Goal: Task Accomplishment & Management: Complete application form

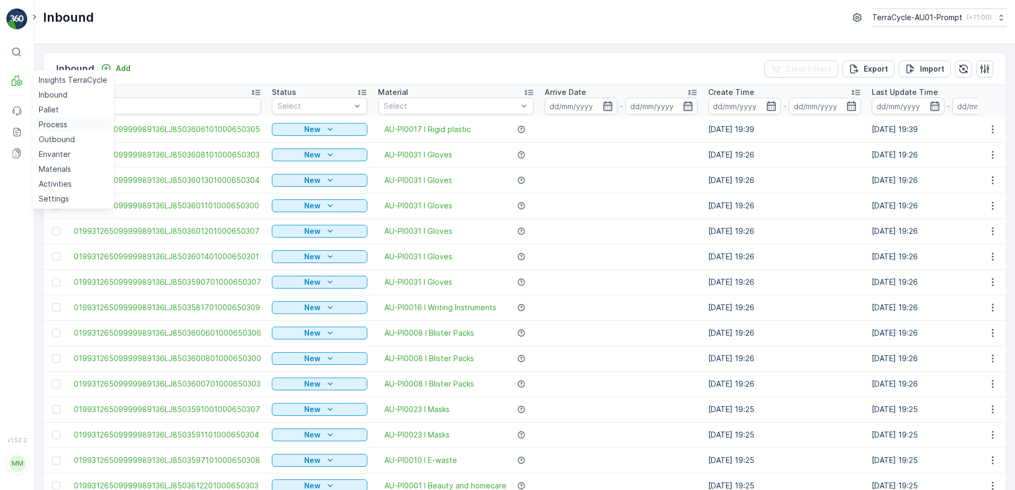
click at [73, 129] on link "Process" at bounding box center [72, 124] width 77 height 15
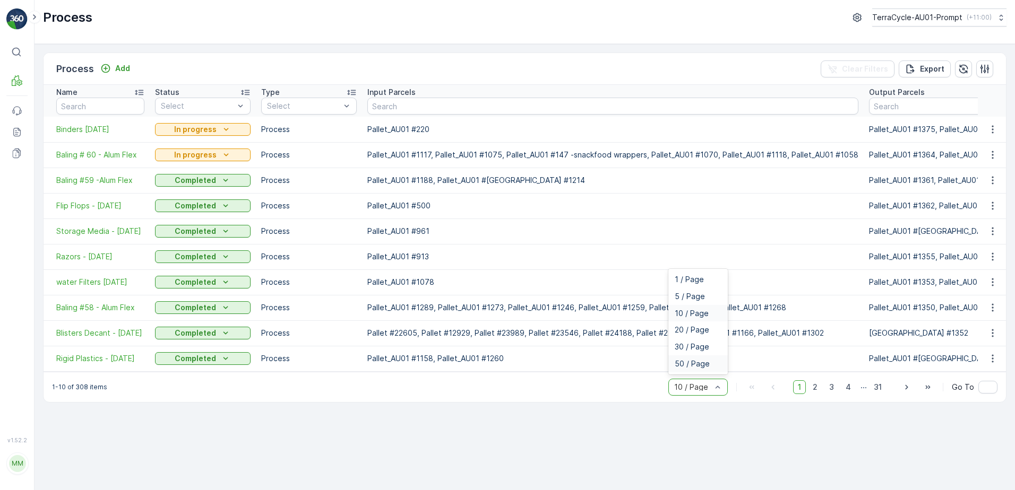
click at [711, 368] on div "50 / Page" at bounding box center [698, 364] width 47 height 8
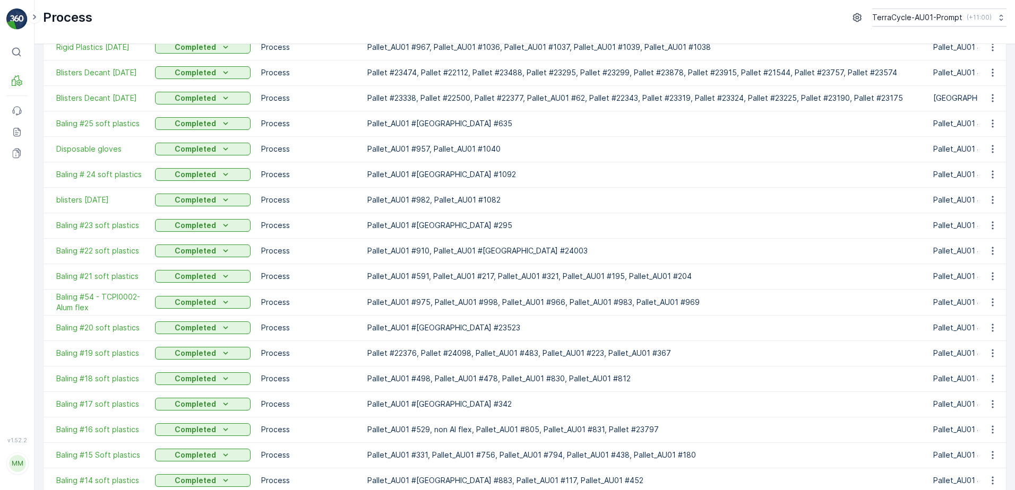
scroll to position [948, 0]
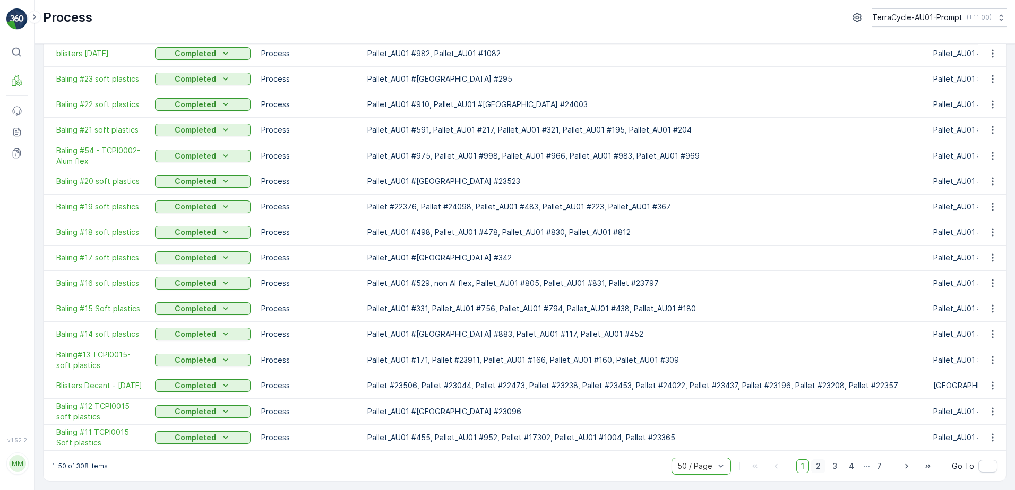
click at [816, 462] on span "2" at bounding box center [818, 467] width 14 height 14
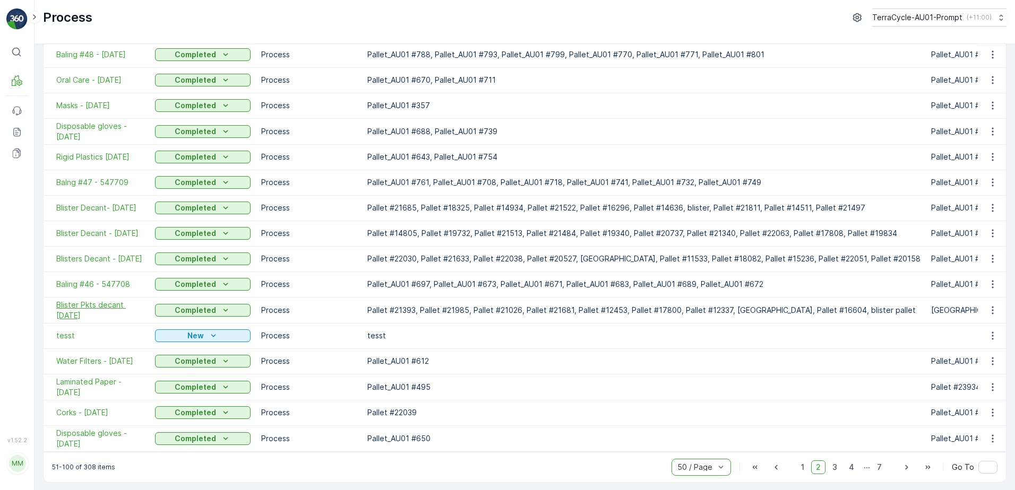
click at [89, 309] on span "Blister Pkts decant [DATE]" at bounding box center [100, 310] width 88 height 21
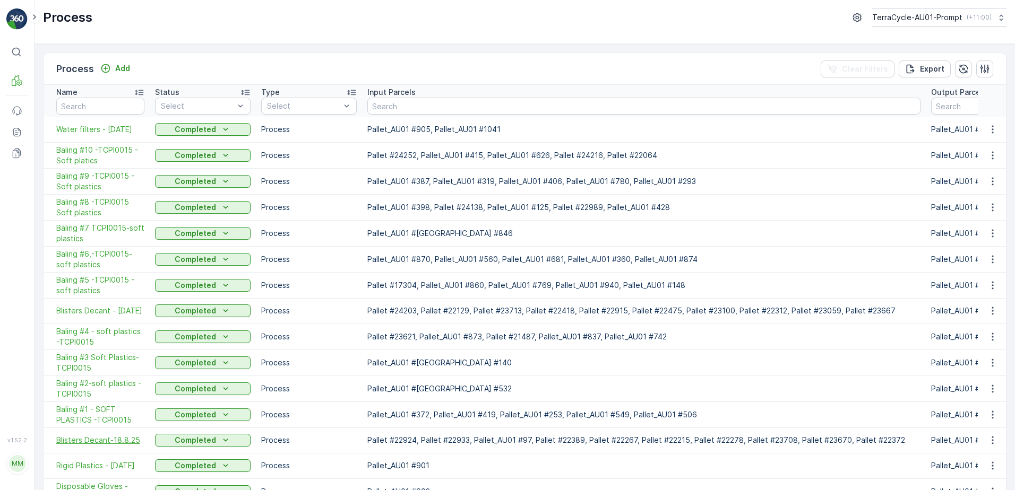
click at [127, 442] on span "Blisters Decant-18.8.25" at bounding box center [100, 440] width 88 height 11
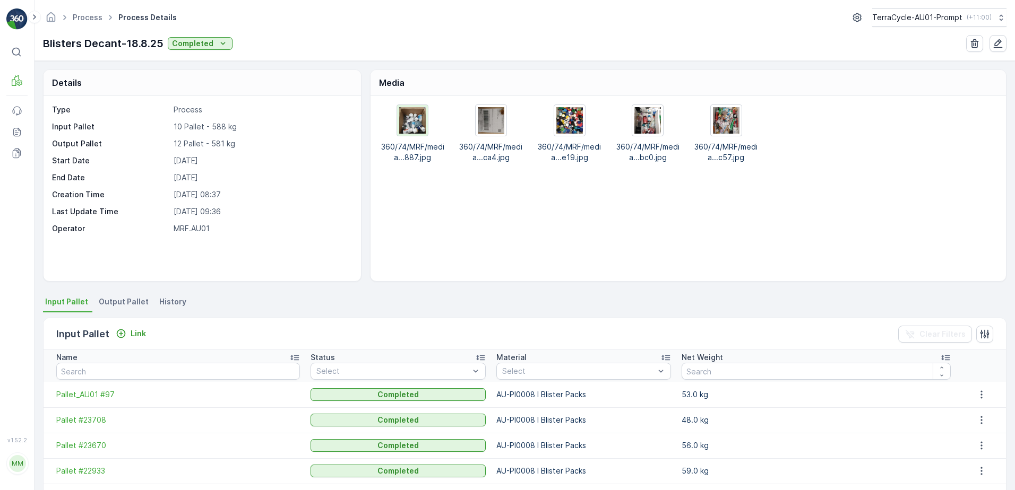
click at [411, 123] on img at bounding box center [412, 120] width 27 height 27
click at [497, 122] on img at bounding box center [491, 120] width 27 height 27
click at [568, 120] on img at bounding box center [569, 120] width 27 height 27
click at [647, 117] on img at bounding box center [647, 120] width 27 height 27
click at [646, 131] on img at bounding box center [647, 120] width 27 height 27
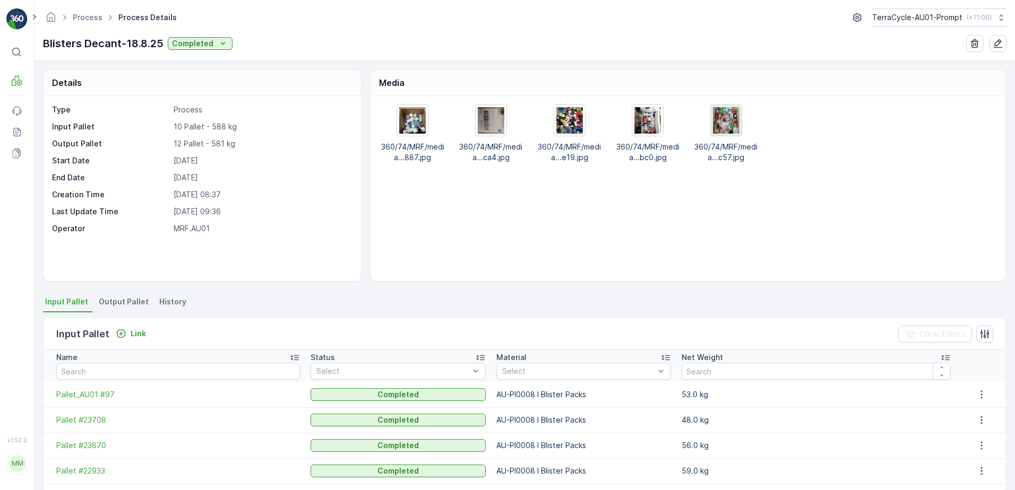
click at [724, 119] on img at bounding box center [726, 120] width 27 height 27
click at [650, 262] on div "360/74/MRF/media...887.jpg 360/74/MRF/media...ca4.jpg 360/74/MRF/media...e19.jp…" at bounding box center [687, 188] width 635 height 185
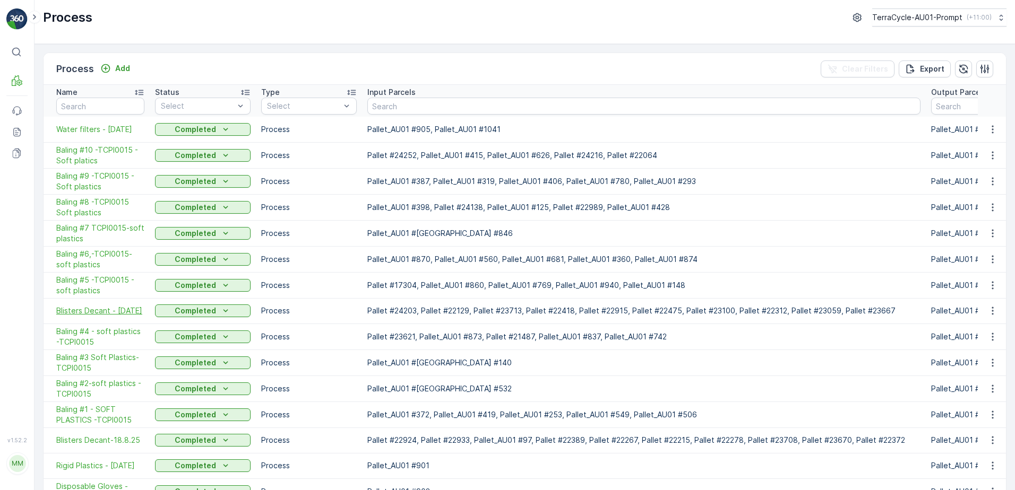
click at [88, 314] on span "Blisters Decant - [DATE]" at bounding box center [100, 311] width 88 height 11
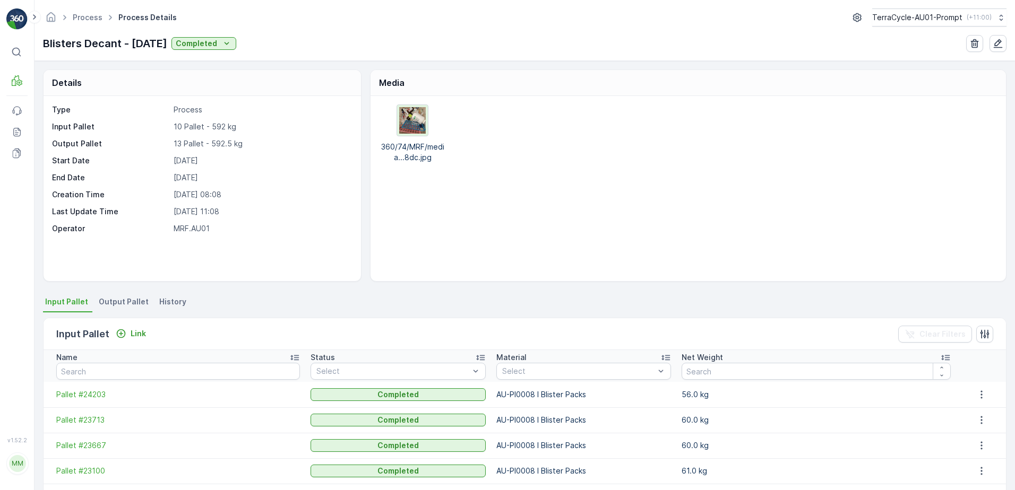
click at [418, 128] on img at bounding box center [412, 120] width 27 height 27
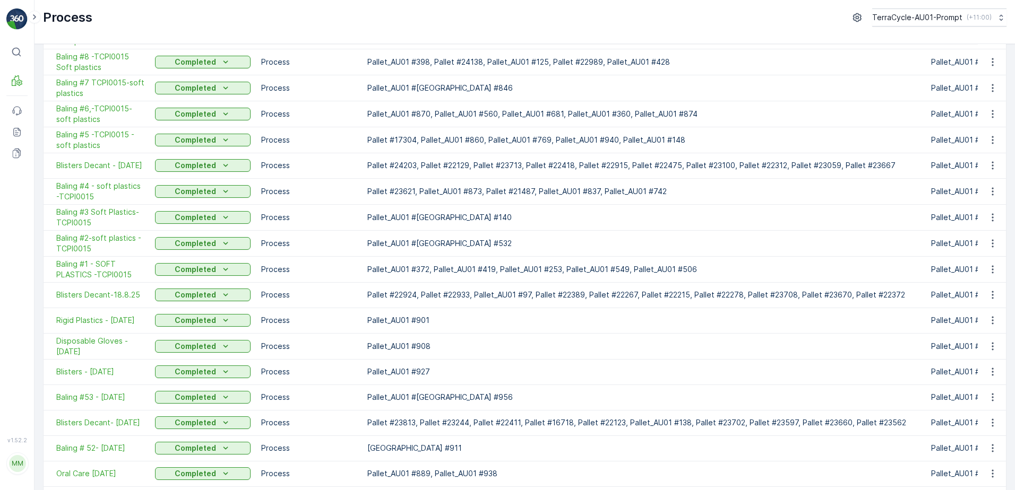
scroll to position [159, 0]
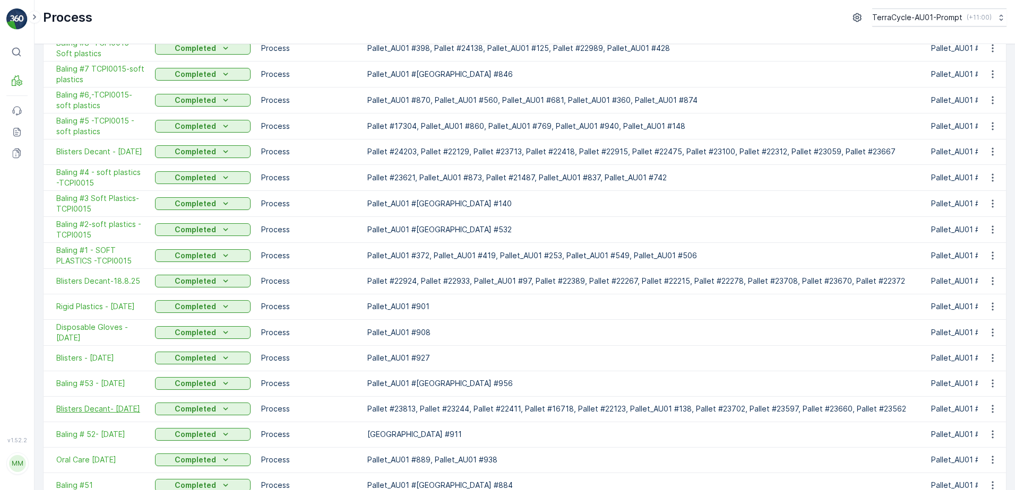
click at [93, 412] on span "Blisters Decant- [DATE]" at bounding box center [100, 409] width 88 height 11
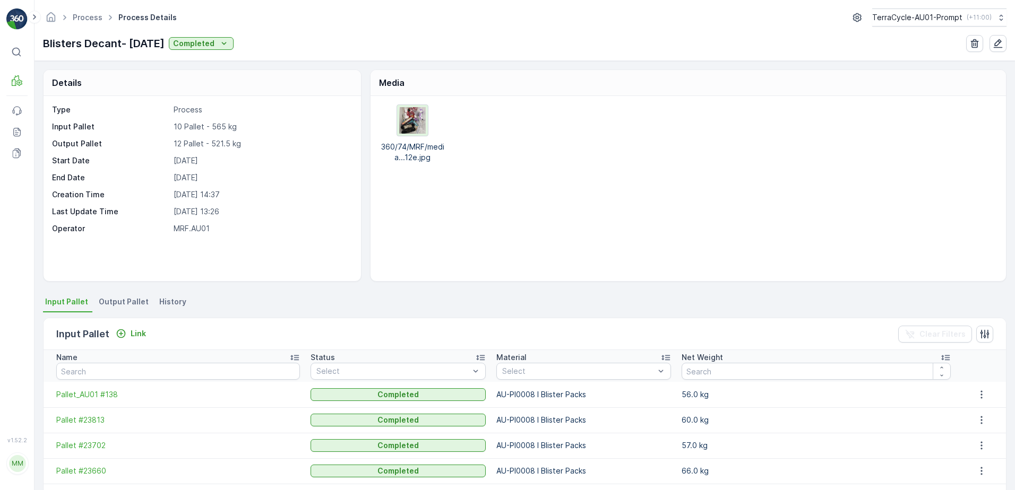
click at [414, 119] on img at bounding box center [412, 120] width 27 height 27
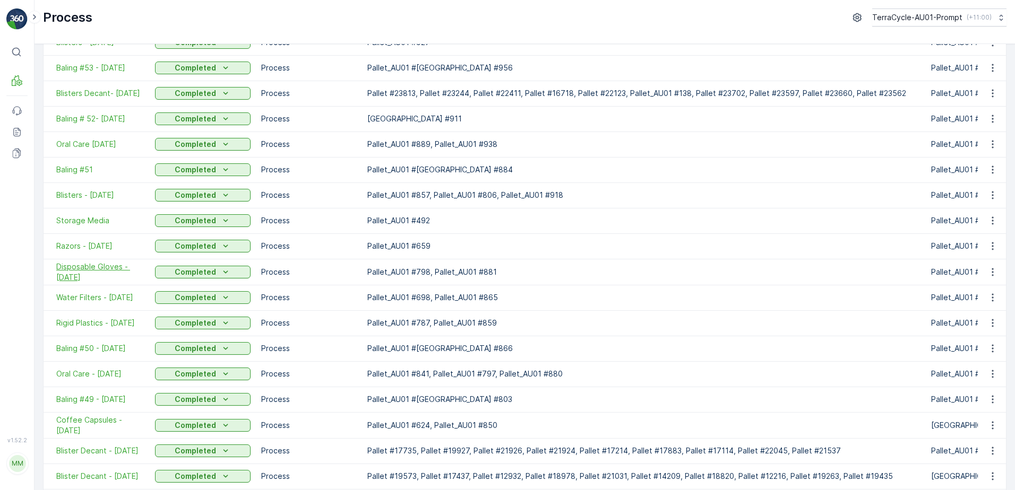
scroll to position [478, 0]
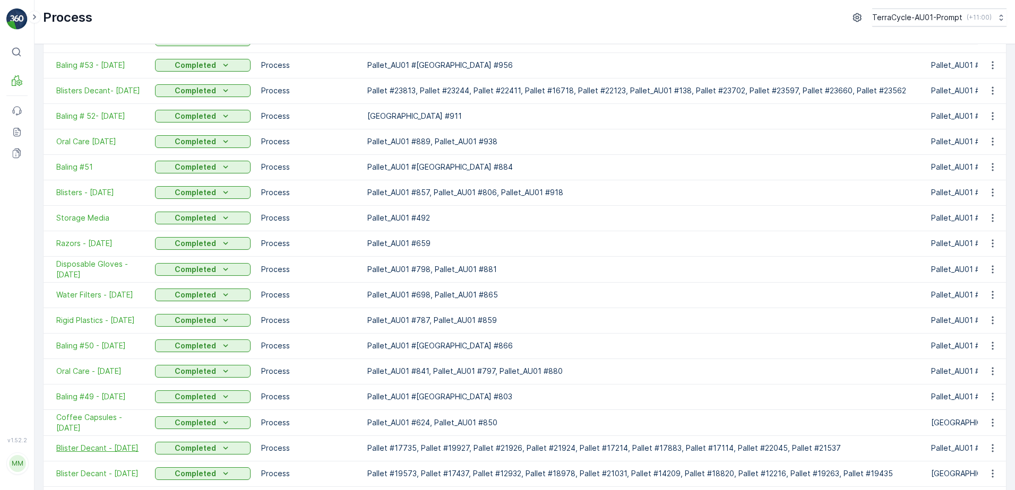
click at [93, 448] on span "Blister Decant - [DATE]" at bounding box center [100, 448] width 88 height 11
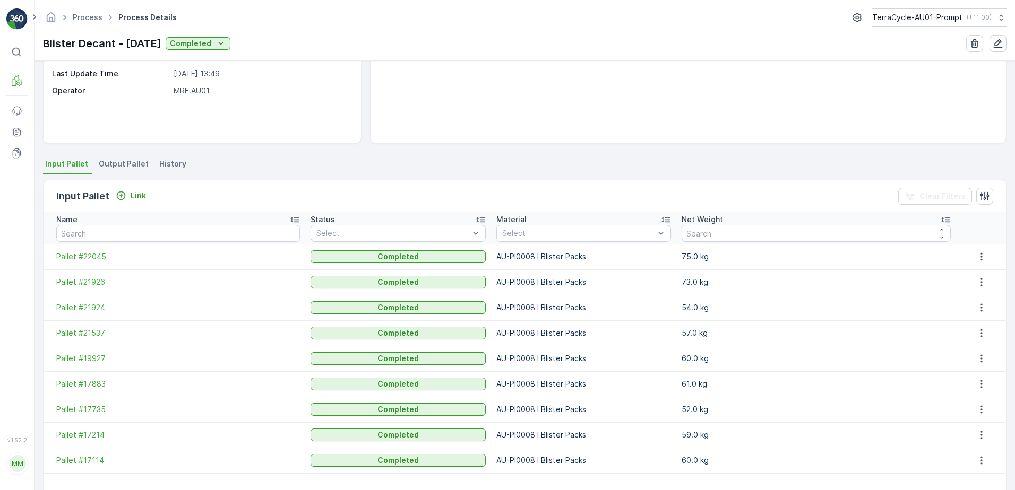
scroll to position [188, 0]
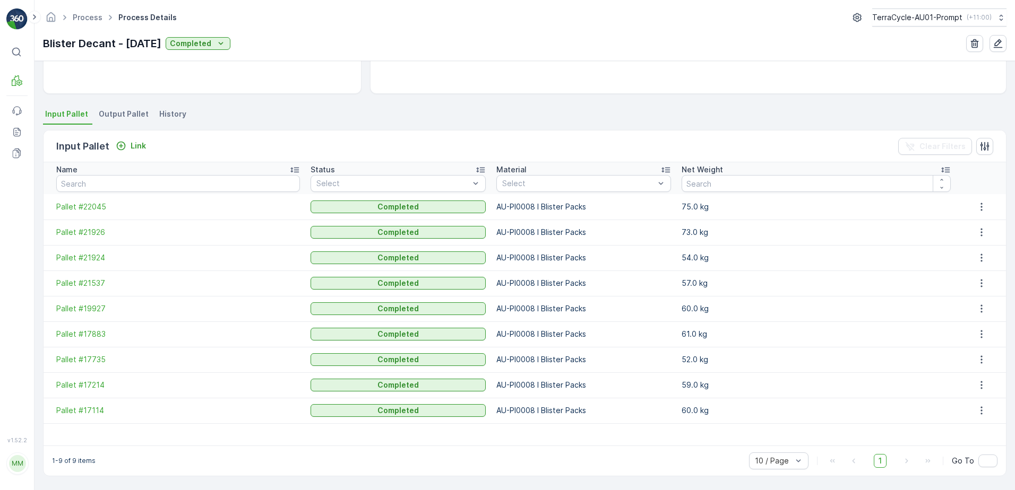
click at [120, 114] on span "Output Pallet" at bounding box center [124, 114] width 50 height 11
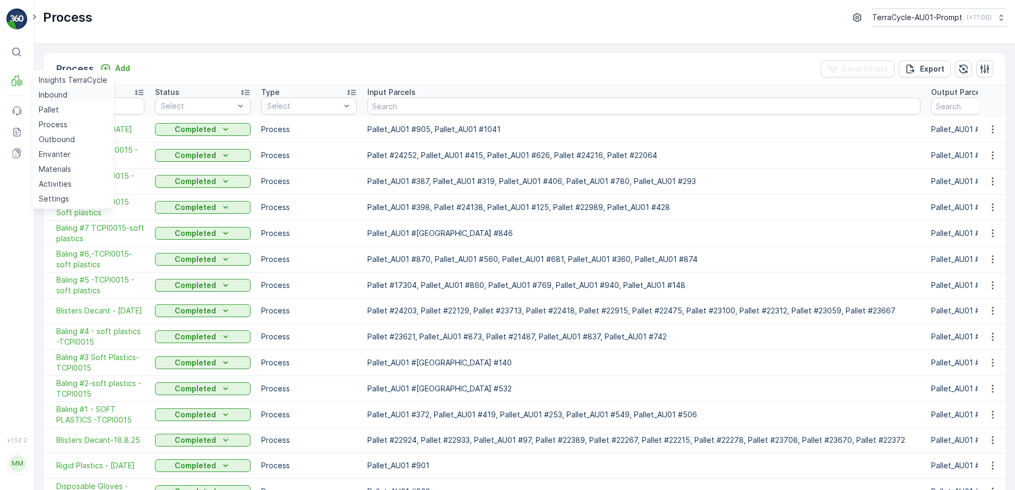
click at [50, 95] on p "Inbound" at bounding box center [53, 95] width 29 height 11
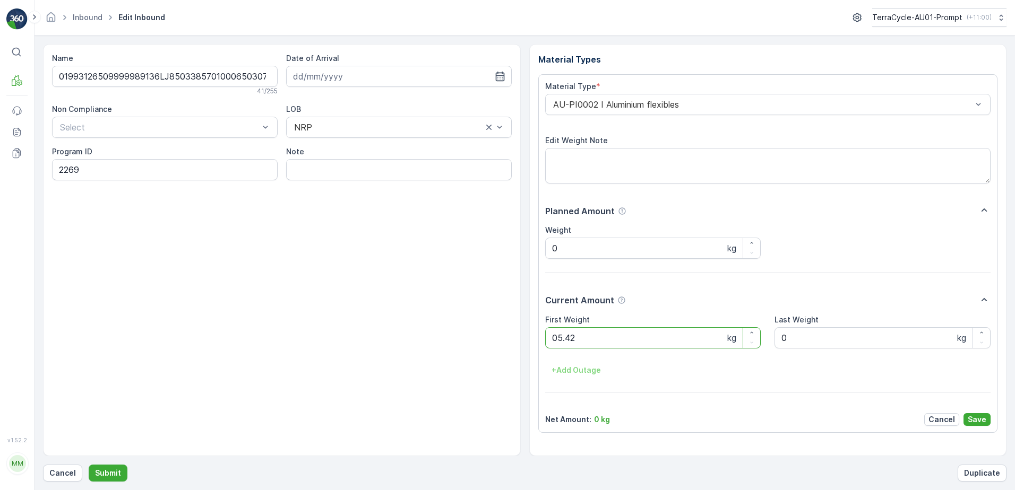
click at [89, 465] on button "Submit" at bounding box center [108, 473] width 39 height 17
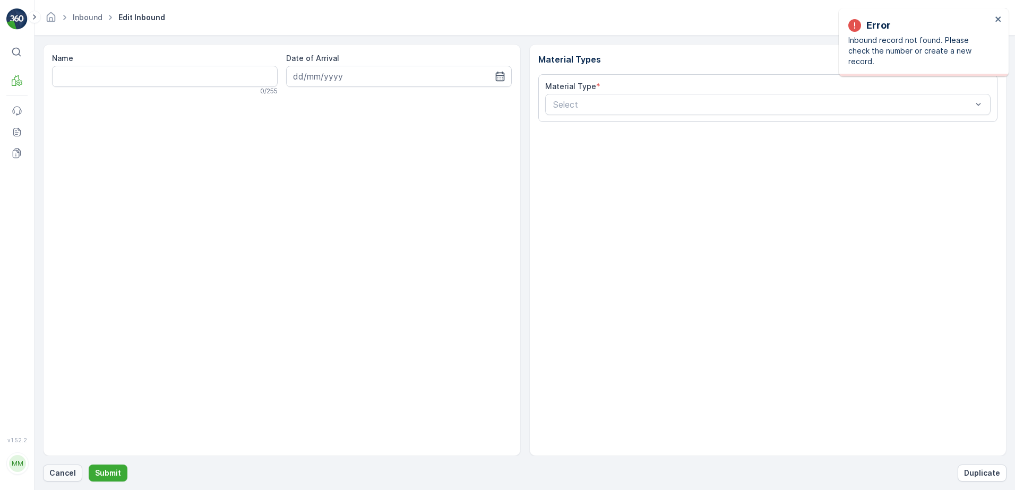
click at [61, 476] on p "Cancel" at bounding box center [62, 473] width 27 height 11
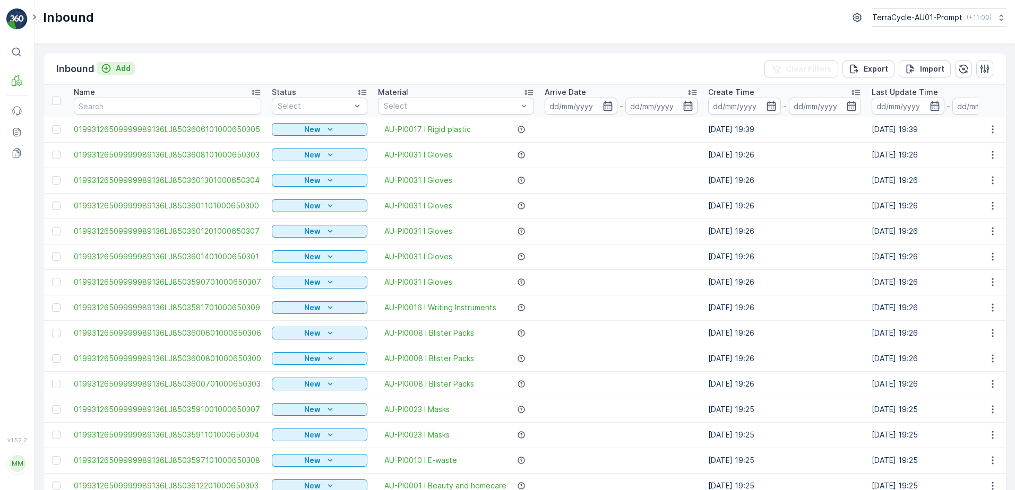
click at [117, 69] on p "Add" at bounding box center [123, 68] width 15 height 11
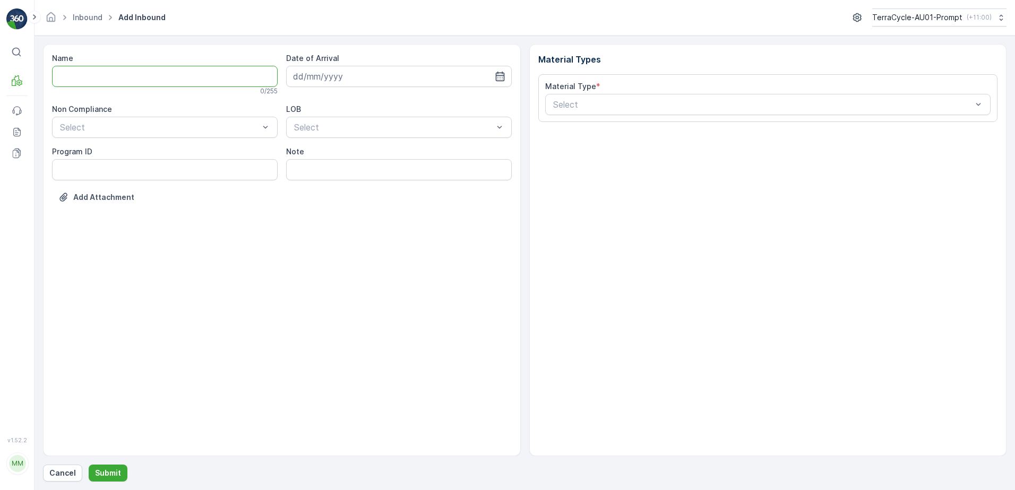
click at [126, 76] on input "Name" at bounding box center [165, 76] width 226 height 21
type input "019931265099999891ZX2001453601000650807"
click at [89, 465] on button "Submit" at bounding box center [108, 473] width 39 height 17
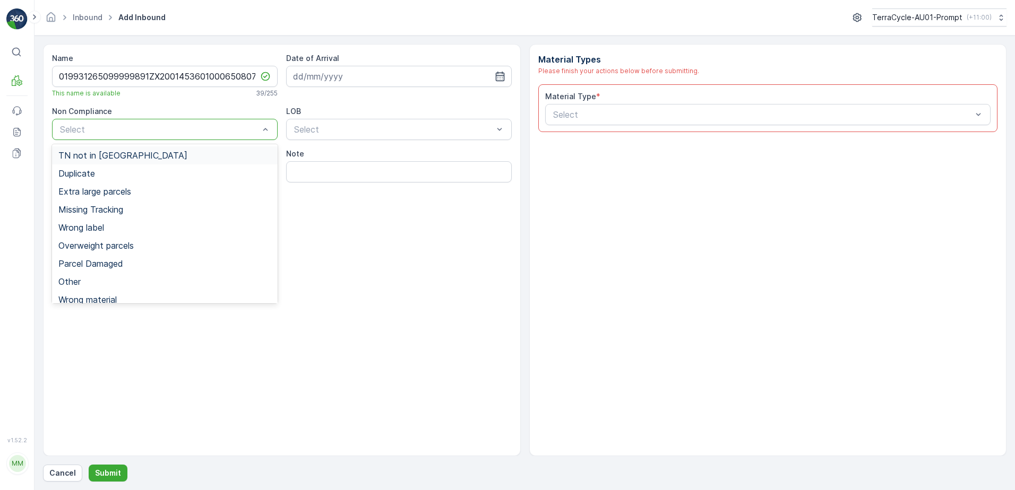
click at [113, 156] on span "TN not in [GEOGRAPHIC_DATA]" at bounding box center [122, 156] width 129 height 10
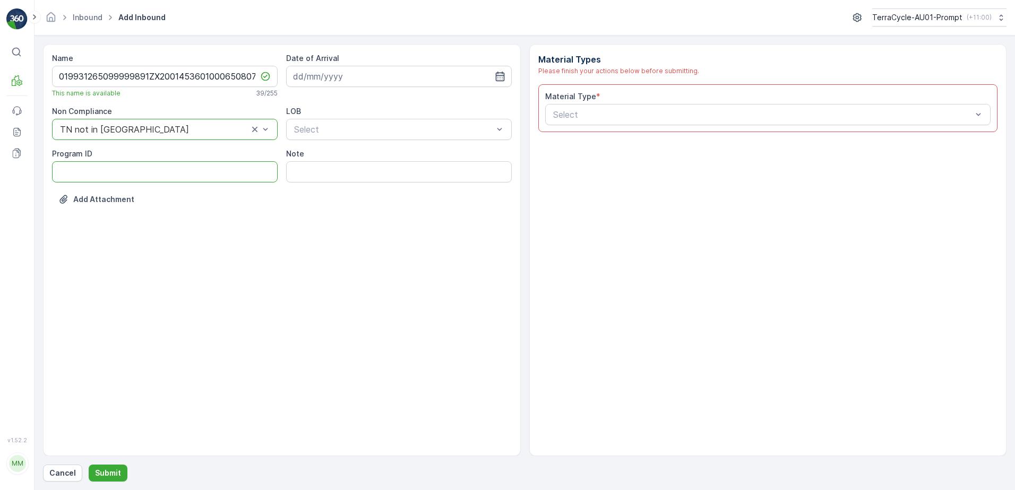
drag, startPoint x: 77, startPoint y: 175, endPoint x: 72, endPoint y: 175, distance: 5.8
click at [77, 175] on ID "Program ID" at bounding box center [165, 171] width 226 height 21
type ID "CS45-M"
drag, startPoint x: 330, startPoint y: 78, endPoint x: 352, endPoint y: 82, distance: 23.2
click at [330, 78] on input at bounding box center [399, 76] width 226 height 21
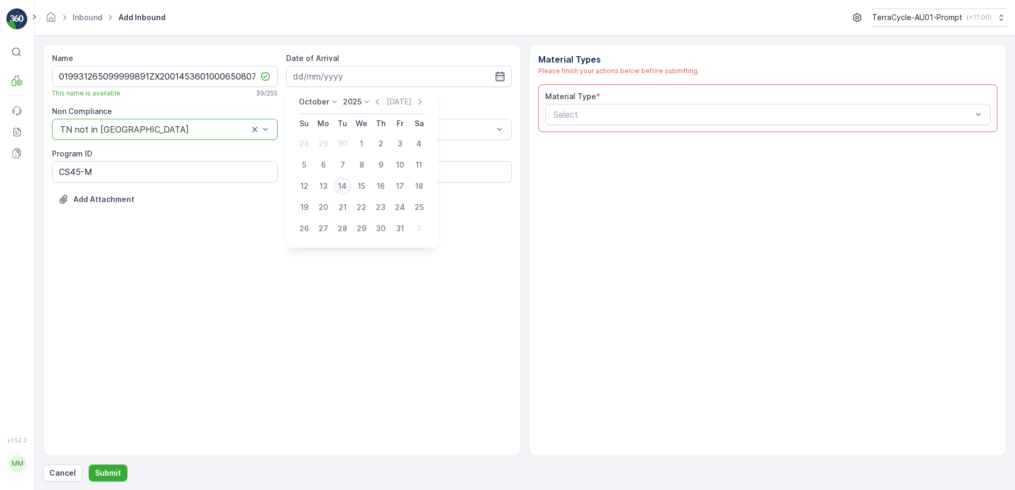
click at [346, 190] on div "14" at bounding box center [342, 186] width 17 height 17
type input "[DATE]"
click at [388, 168] on div "ZWB" at bounding box center [399, 174] width 226 height 18
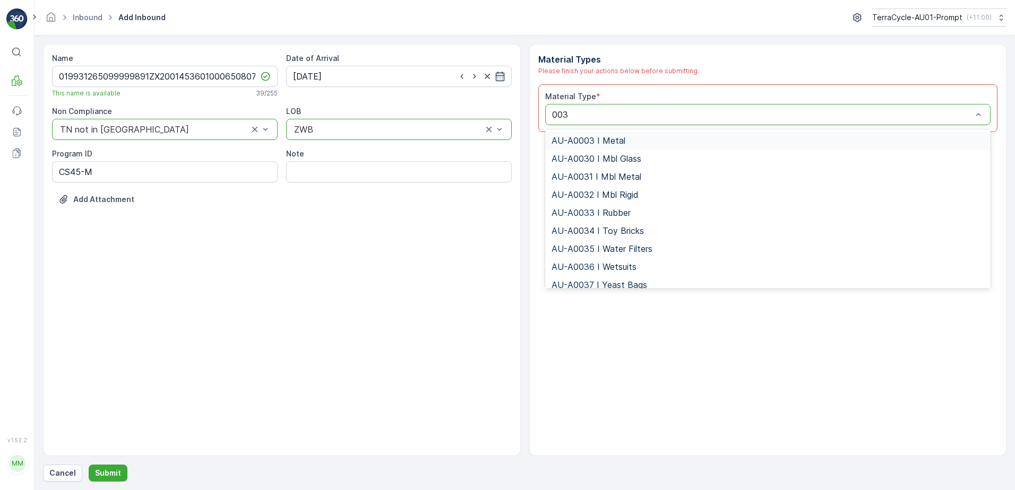
type input "0031"
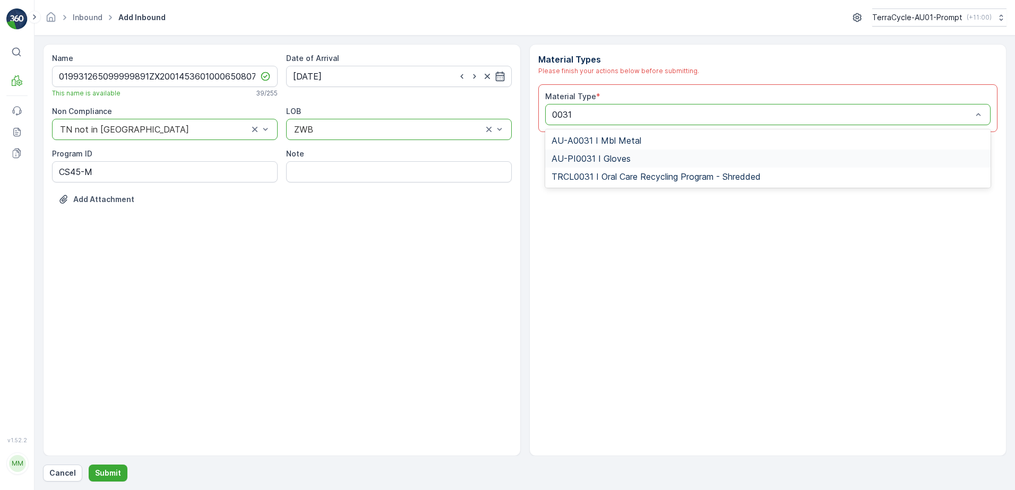
click at [601, 166] on div "AU-PI0031 I Gloves" at bounding box center [768, 159] width 446 height 18
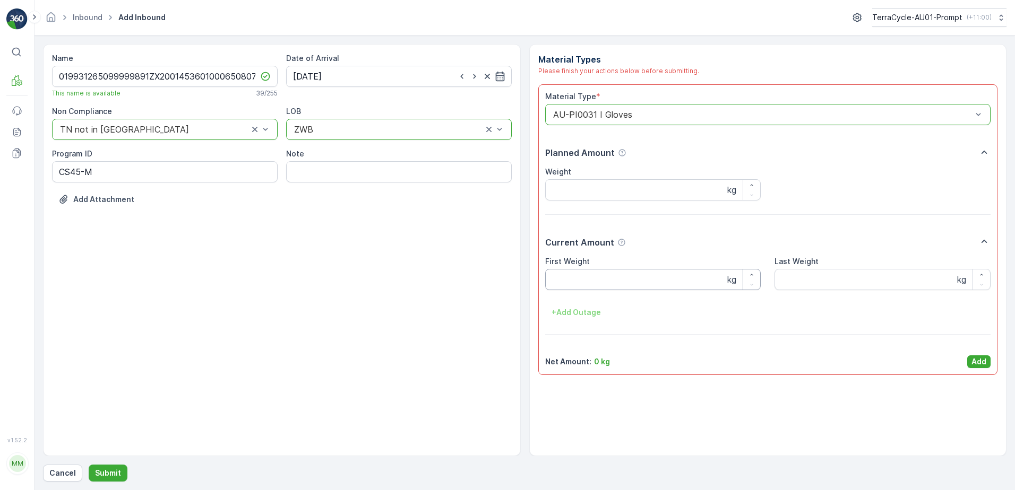
click at [591, 279] on Weight "First Weight" at bounding box center [653, 279] width 216 height 21
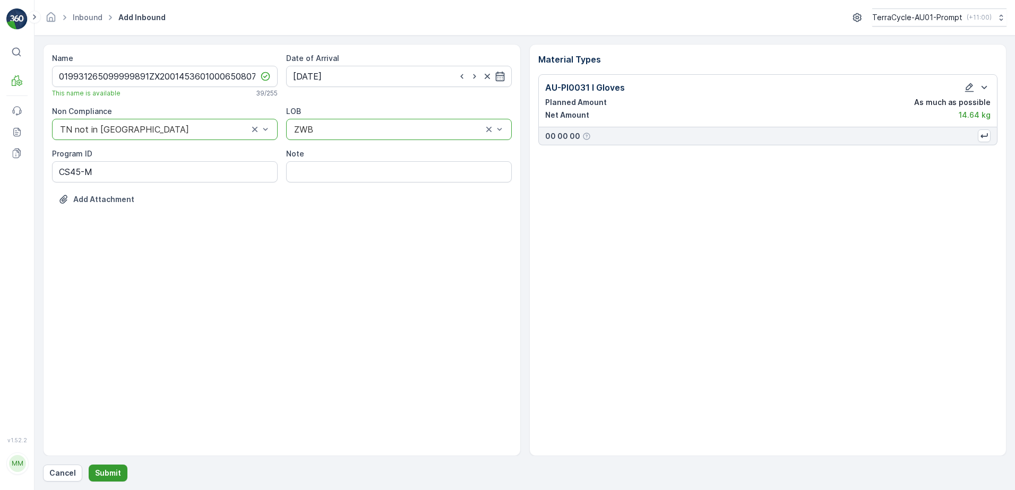
click at [109, 480] on button "Submit" at bounding box center [108, 473] width 39 height 17
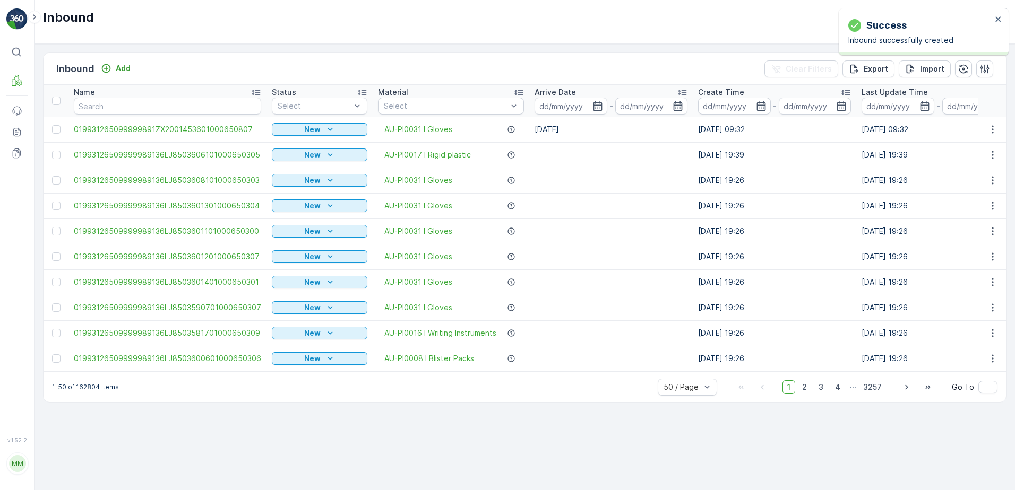
drag, startPoint x: 330, startPoint y: 132, endPoint x: 318, endPoint y: 138, distance: 12.8
click at [330, 132] on icon "New" at bounding box center [330, 129] width 11 height 11
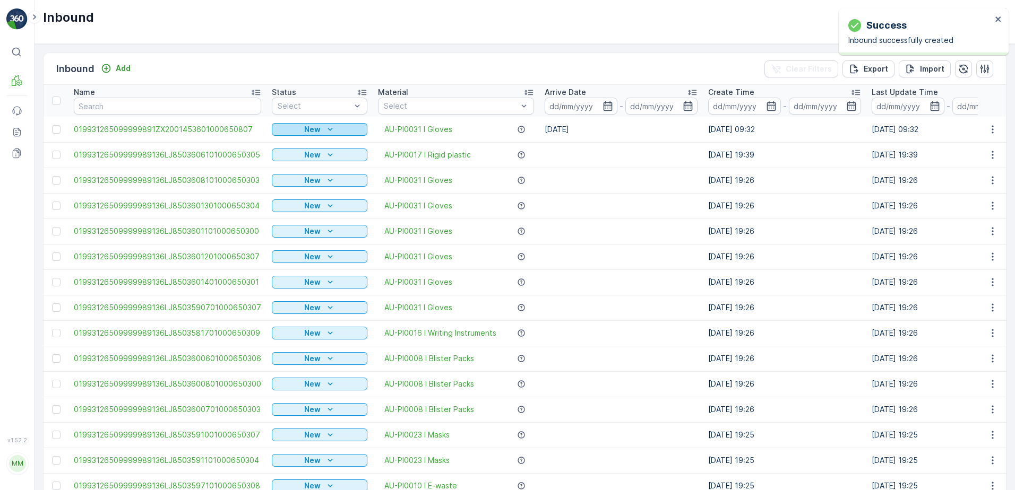
click at [331, 126] on icon "New" at bounding box center [330, 129] width 11 height 11
drag, startPoint x: 294, startPoint y: 160, endPoint x: 330, endPoint y: 133, distance: 45.4
click at [294, 160] on span "Scanned" at bounding box center [290, 160] width 31 height 11
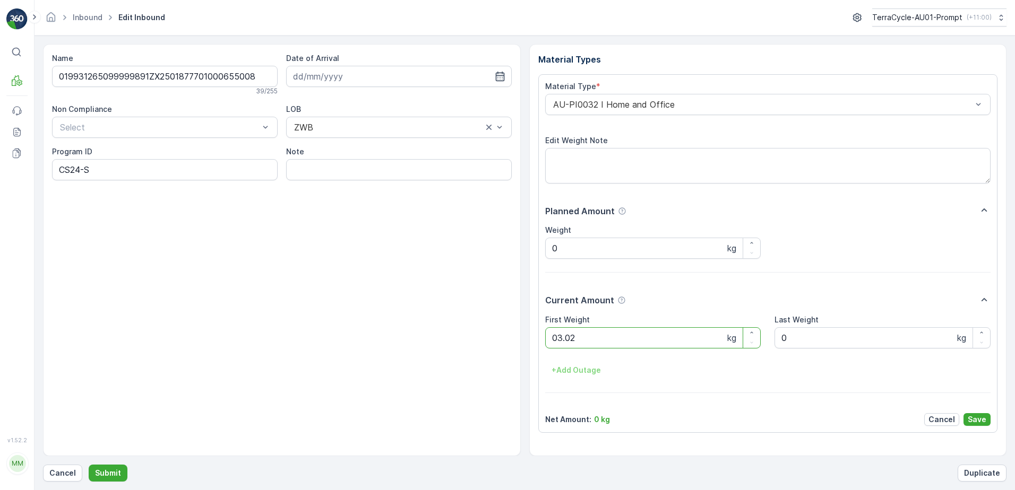
click at [89, 465] on button "Submit" at bounding box center [108, 473] width 39 height 17
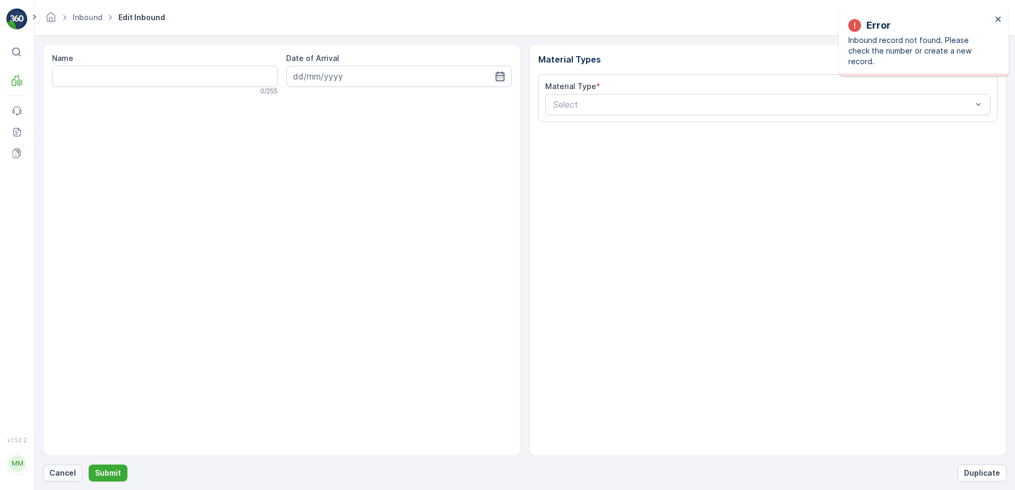
click at [66, 478] on p "Cancel" at bounding box center [62, 473] width 27 height 11
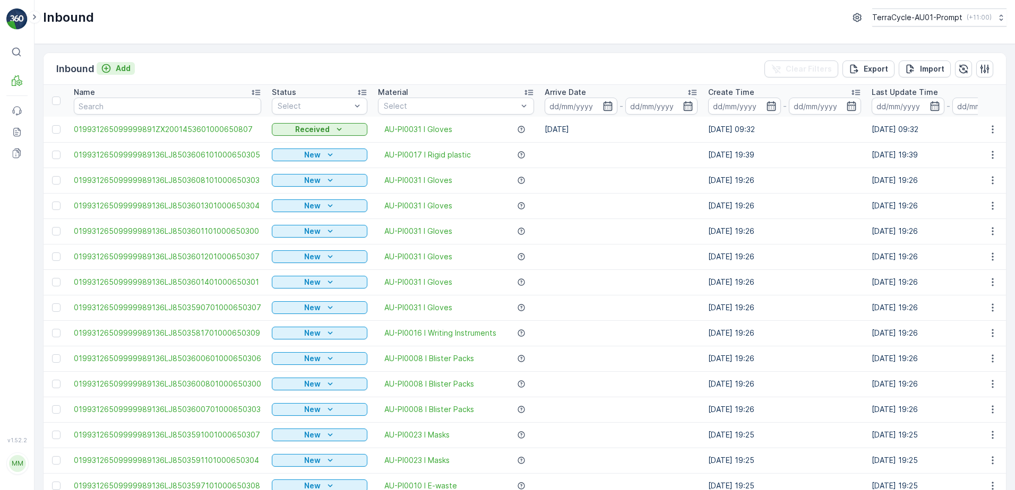
click at [131, 68] on button "Add" at bounding box center [116, 68] width 38 height 13
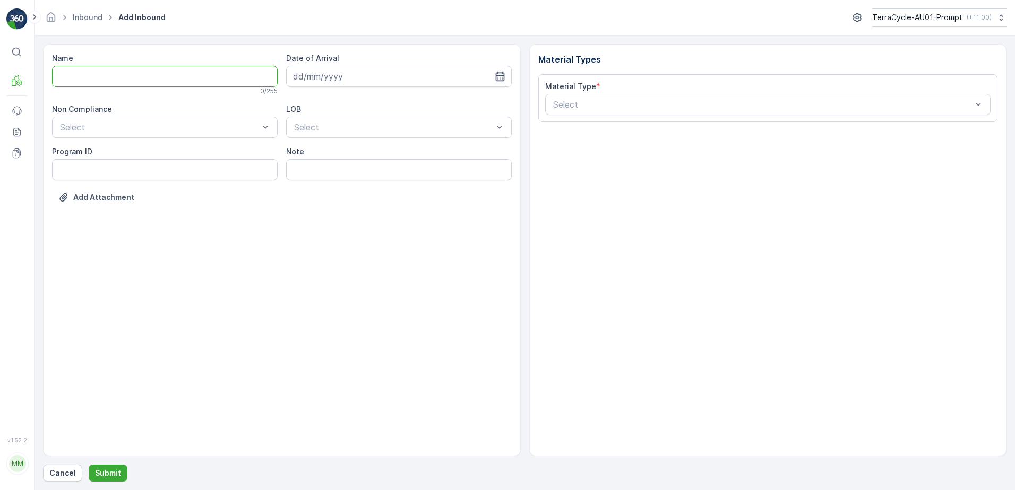
click at [130, 73] on input "Name" at bounding box center [165, 76] width 226 height 21
type input "01993126509999989136LJ8503614501000650302"
click at [89, 465] on button "Submit" at bounding box center [108, 473] width 39 height 17
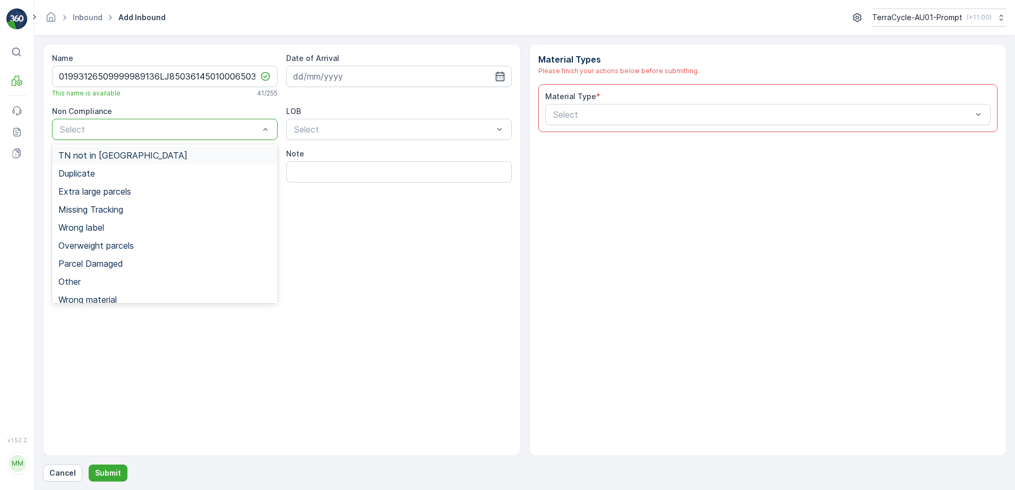
click at [115, 151] on span "TN not in [GEOGRAPHIC_DATA]" at bounding box center [122, 156] width 129 height 10
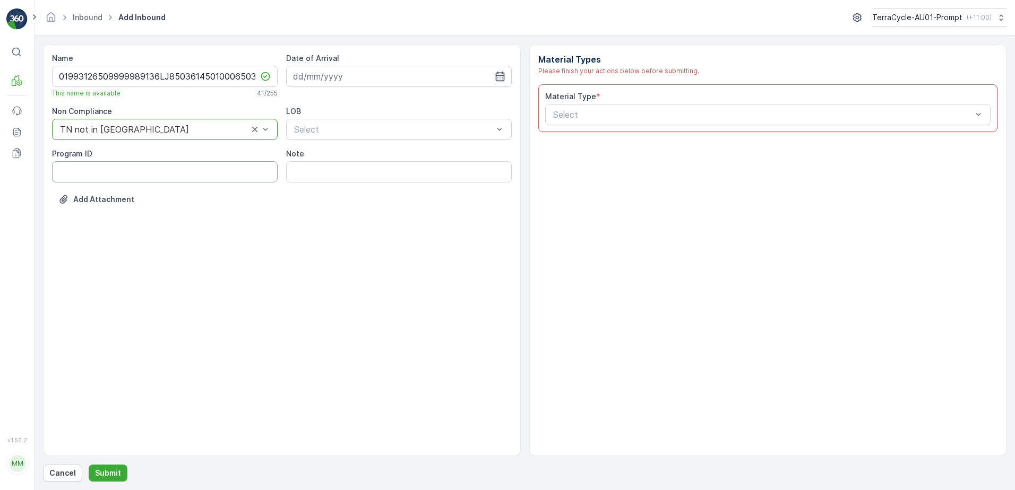
click at [98, 172] on ID "Program ID" at bounding box center [165, 171] width 226 height 21
type ID "1083"
click at [378, 77] on input at bounding box center [399, 76] width 226 height 21
click at [341, 187] on div "14" at bounding box center [342, 186] width 17 height 17
type input "[DATE]"
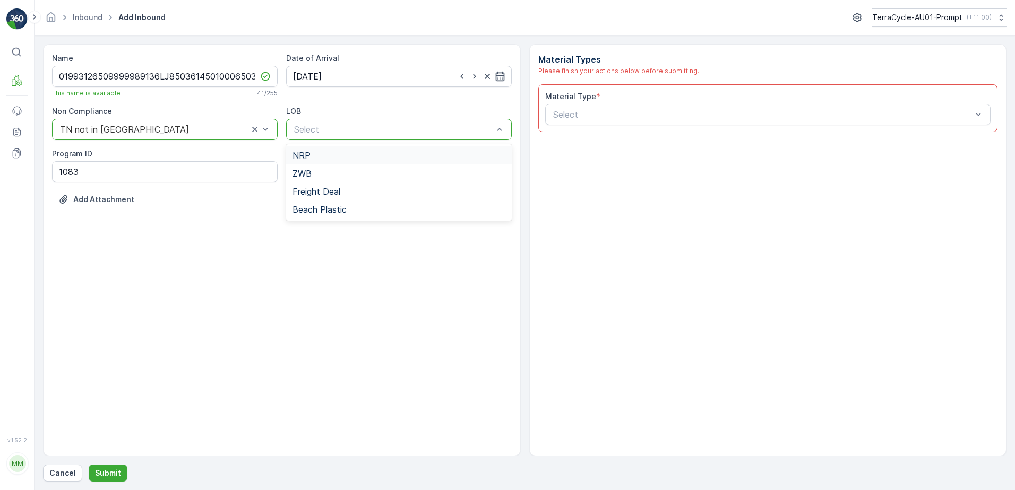
click at [332, 160] on div "NRP" at bounding box center [398, 156] width 213 height 10
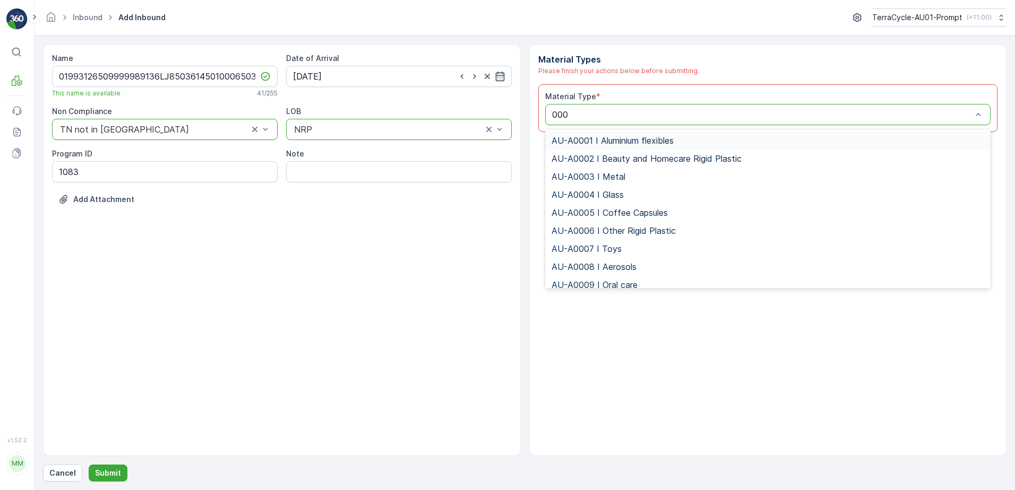
type input "0005"
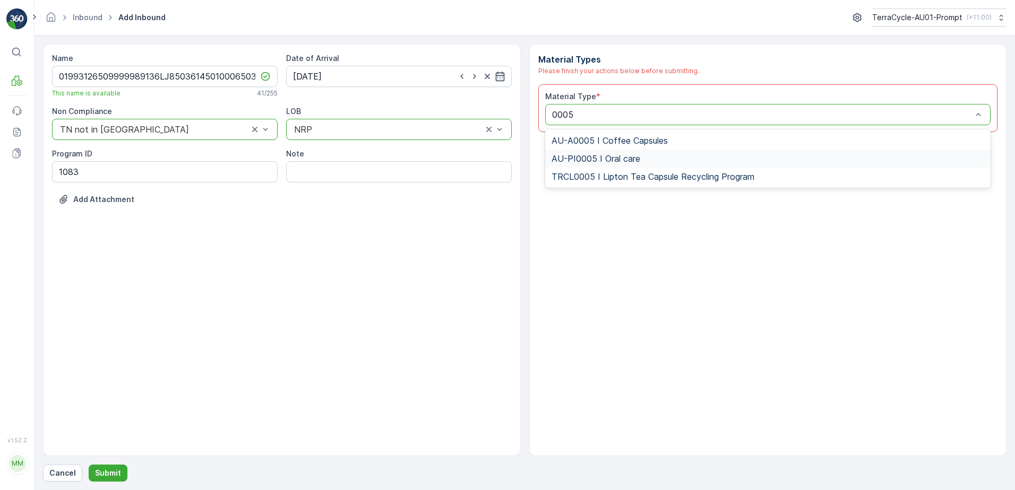
click at [612, 157] on span "AU-PI0005 I Oral care" at bounding box center [595, 159] width 89 height 10
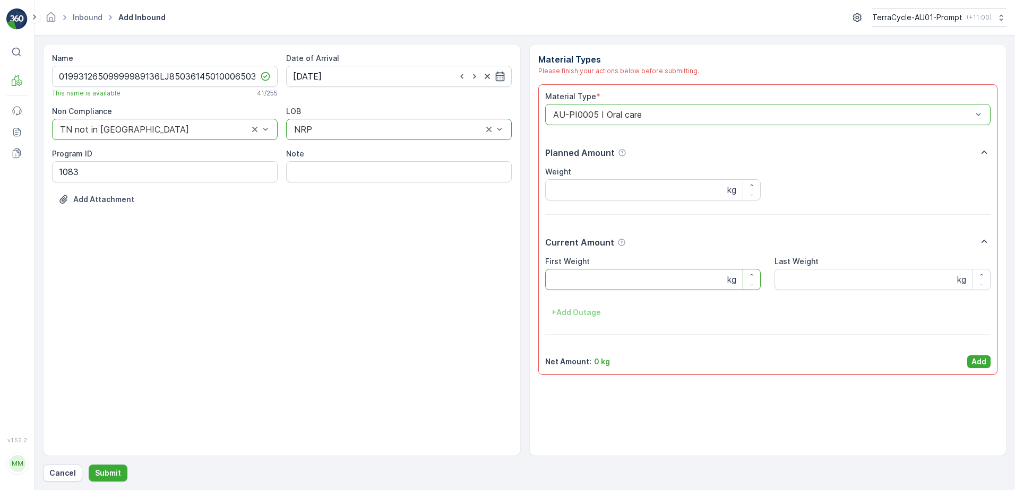
click at [591, 281] on Weight "First Weight" at bounding box center [653, 279] width 216 height 21
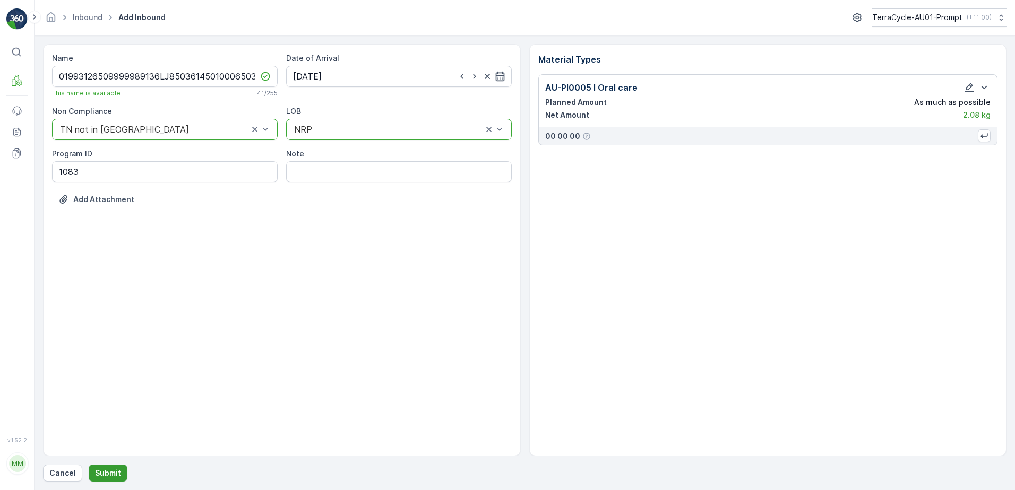
click at [101, 475] on p "Submit" at bounding box center [108, 473] width 26 height 11
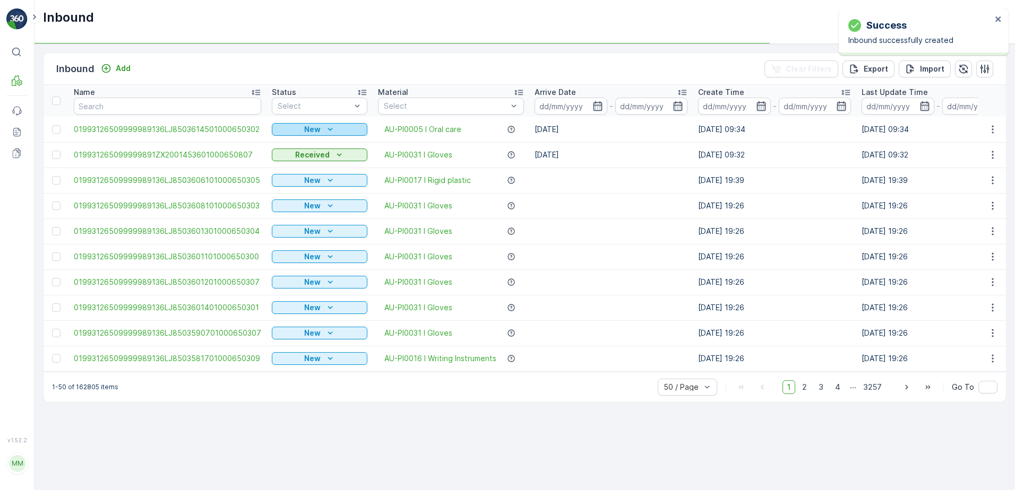
click at [315, 131] on p "New" at bounding box center [312, 129] width 16 height 11
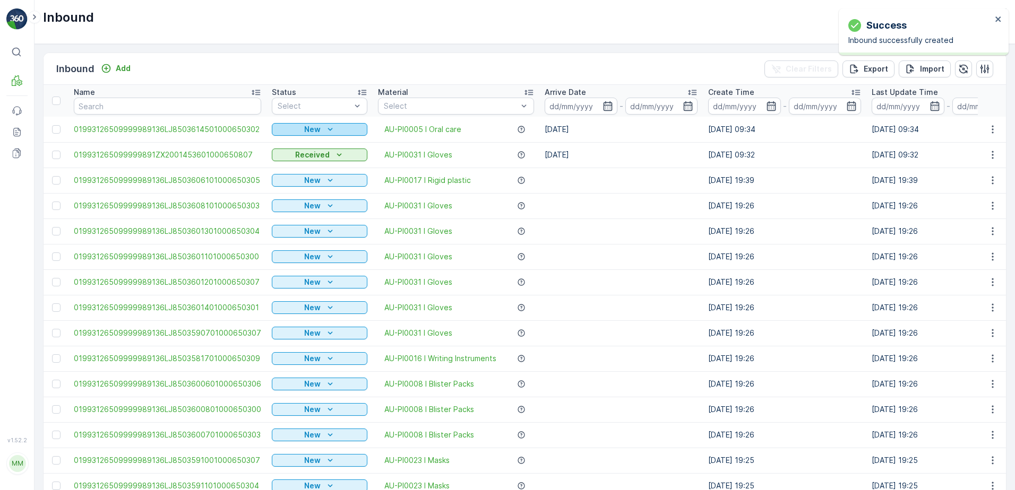
click at [318, 130] on div "New" at bounding box center [319, 129] width 87 height 11
click at [304, 156] on span "Scanned" at bounding box center [290, 160] width 31 height 11
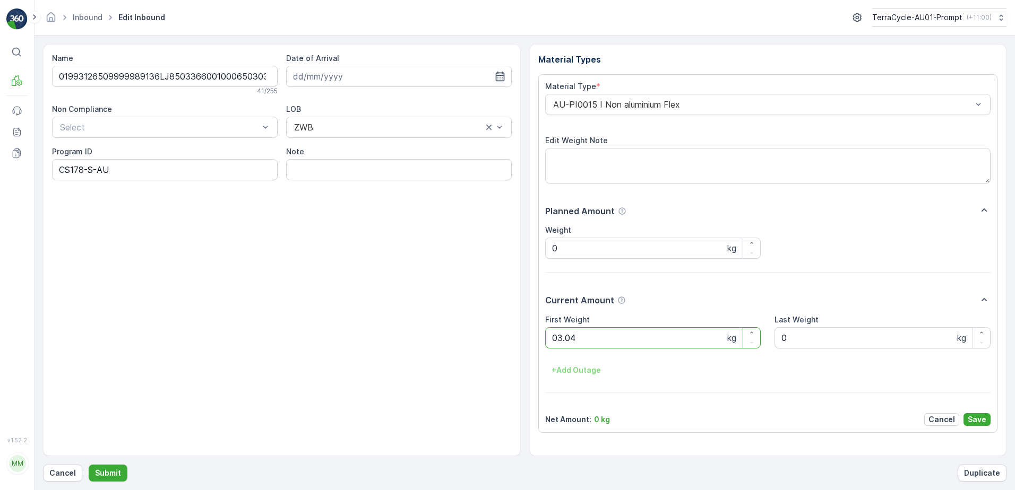
click at [89, 465] on button "Submit" at bounding box center [108, 473] width 39 height 17
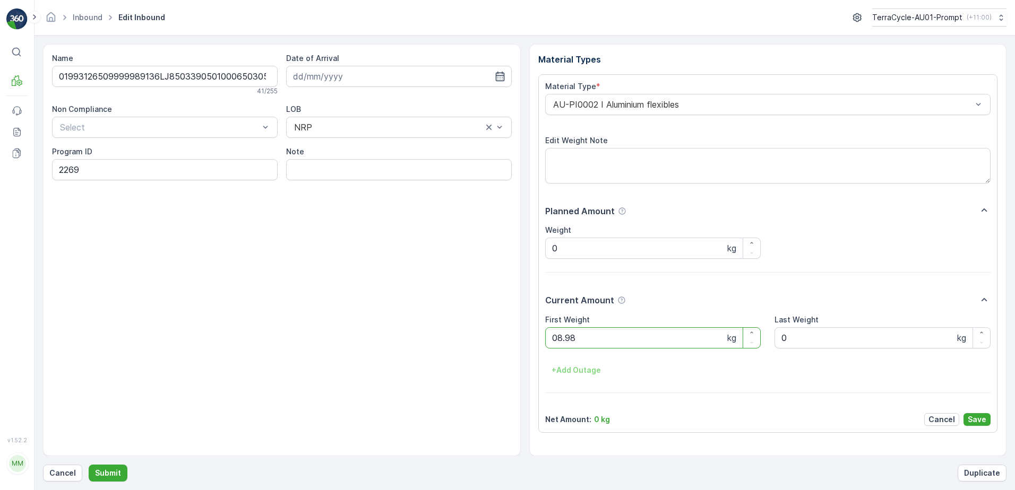
click at [89, 465] on button "Submit" at bounding box center [108, 473] width 39 height 17
click at [84, 170] on ID "CS178-M-AU" at bounding box center [165, 169] width 226 height 21
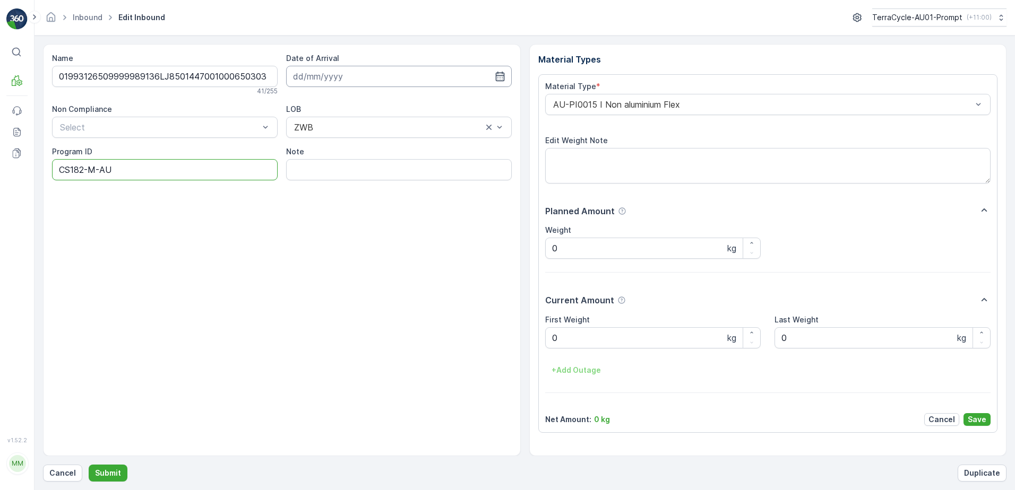
type ID "CS182-M-AU"
click at [391, 76] on input at bounding box center [399, 76] width 226 height 21
click at [335, 188] on div "14" at bounding box center [342, 186] width 17 height 17
type input "[DATE]"
click at [549, 106] on div "AU-PI0015 I Non aluminium Flex" at bounding box center [768, 104] width 446 height 21
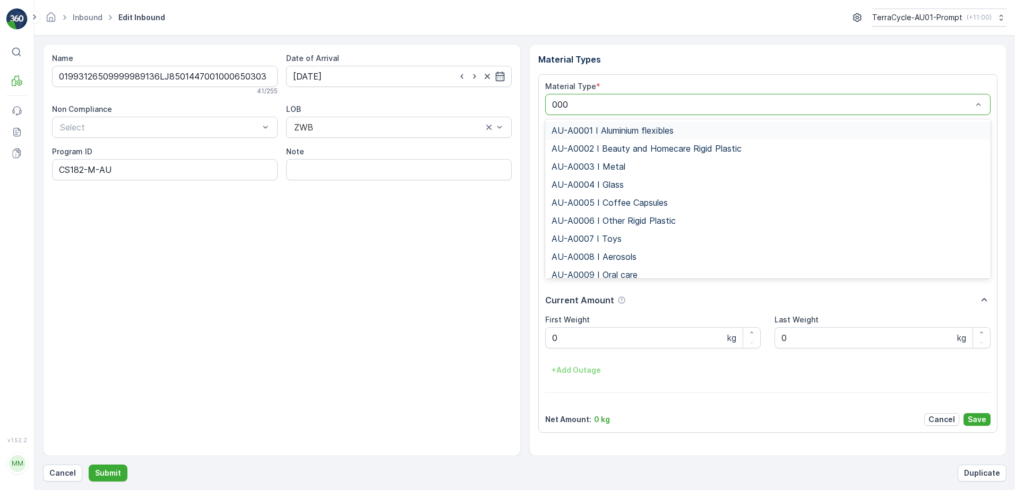
type input "0008"
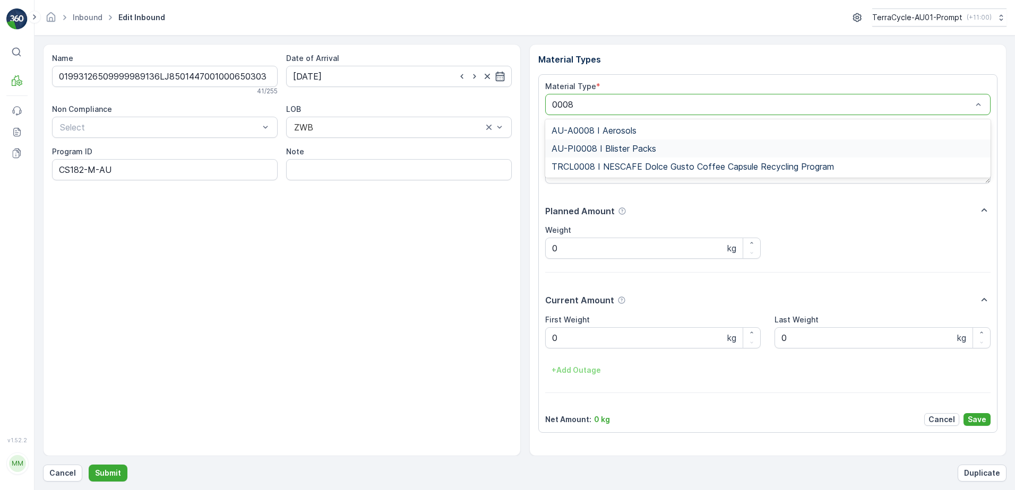
click at [589, 147] on span "AU-PI0008 I Blister Packs" at bounding box center [603, 149] width 105 height 10
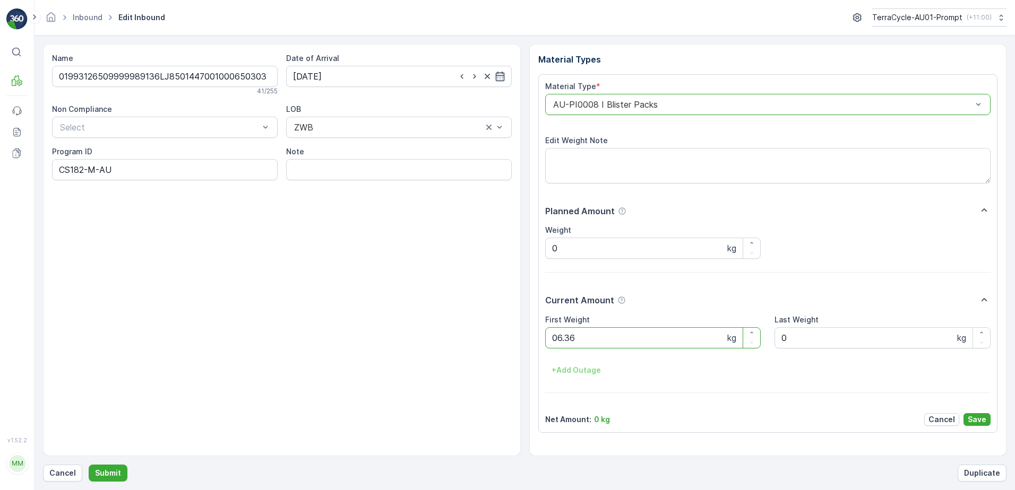
click at [89, 465] on button "Submit" at bounding box center [108, 473] width 39 height 17
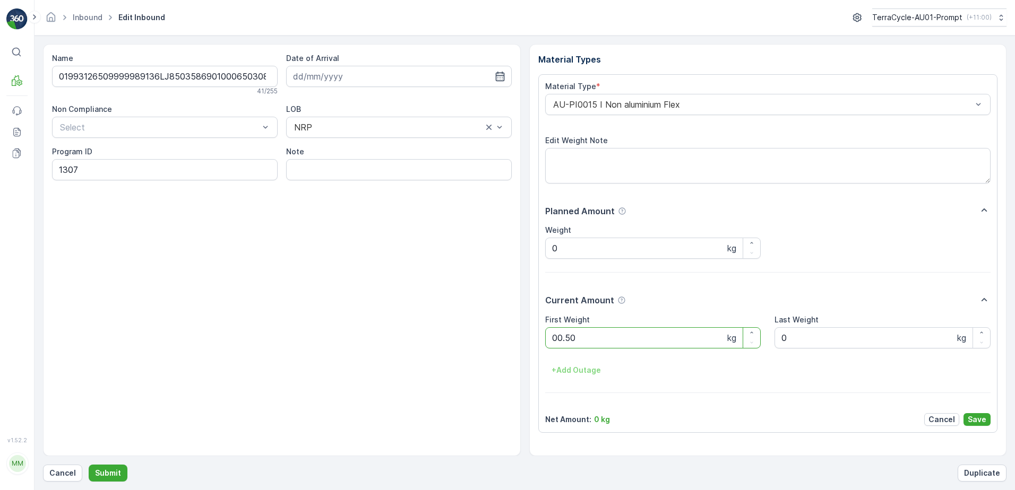
click at [89, 465] on button "Submit" at bounding box center [108, 473] width 39 height 17
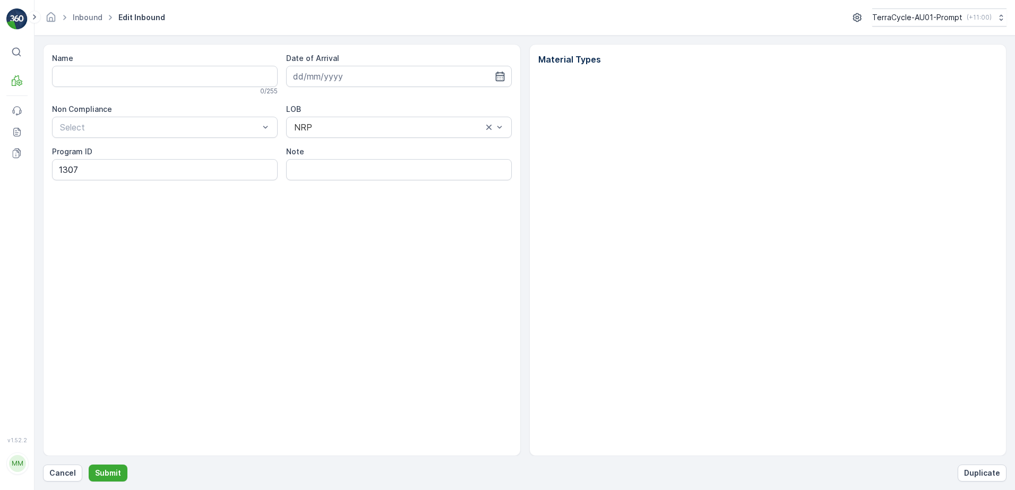
type input "01993126509999989136LJ8503598501000650305"
type input "[DATE]"
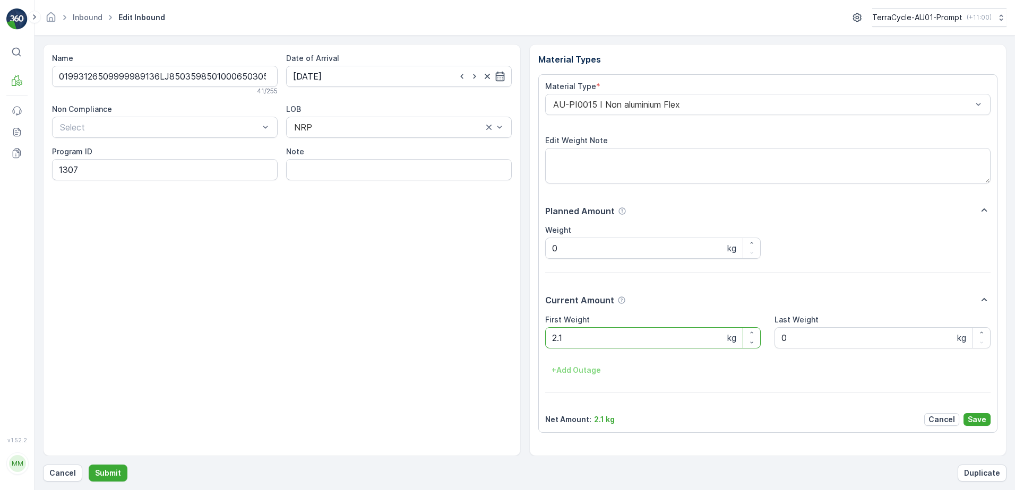
type Weight "2"
click at [89, 465] on button "Submit" at bounding box center [108, 473] width 39 height 17
type Weight "1.18"
click at [977, 418] on p "Save" at bounding box center [977, 419] width 19 height 11
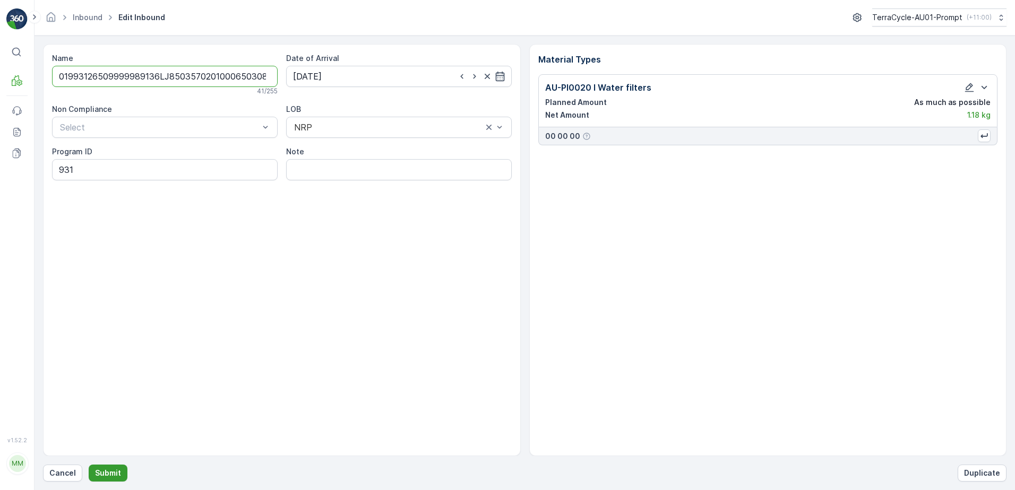
click at [110, 470] on p "Submit" at bounding box center [108, 473] width 26 height 11
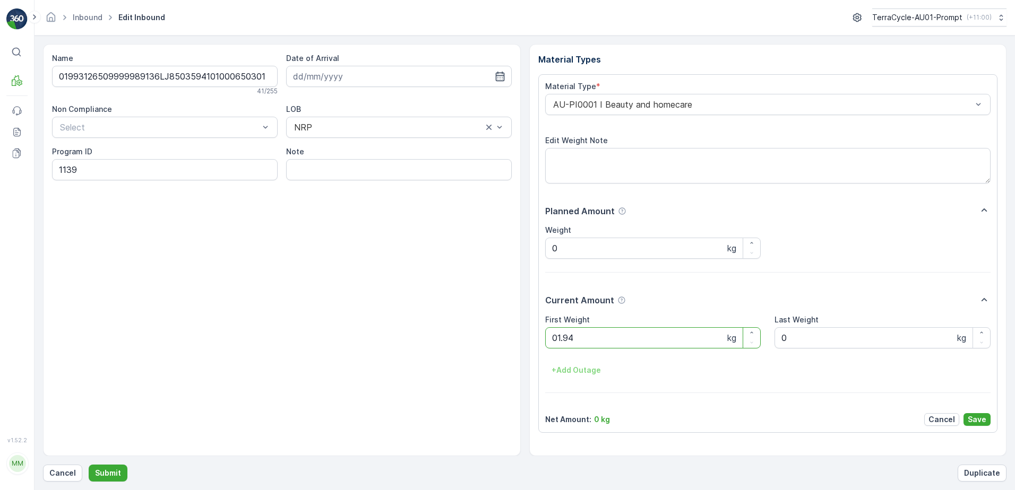
click at [89, 465] on button "Submit" at bounding box center [108, 473] width 39 height 17
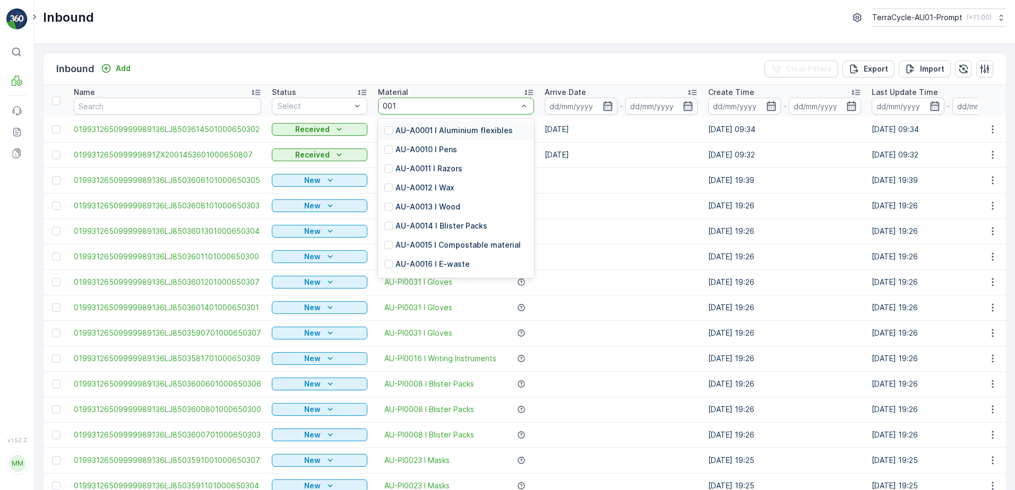
type input "0015"
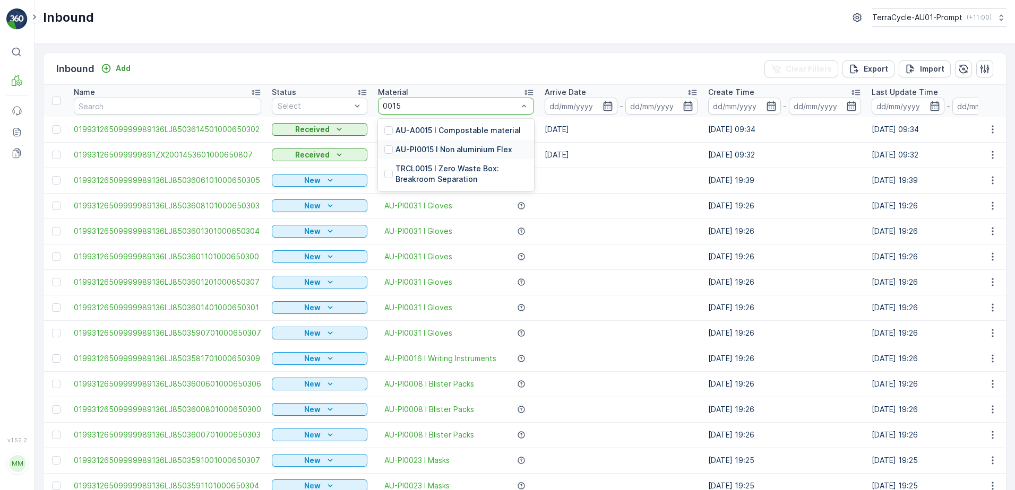
click at [439, 149] on p "AU-PI0015 I Non aluminium Flex" at bounding box center [453, 149] width 117 height 11
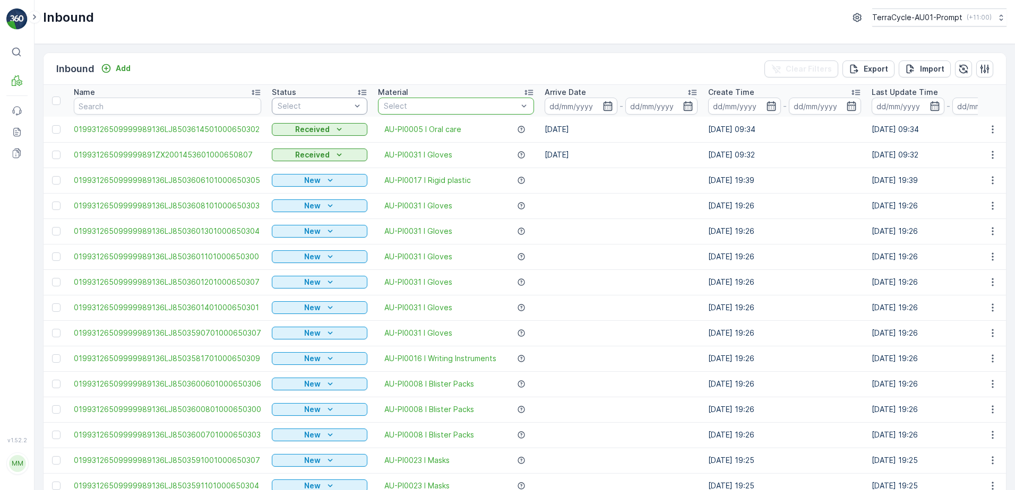
click at [323, 99] on div "Select" at bounding box center [320, 106] width 96 height 17
click at [296, 144] on td "Received" at bounding box center [319, 154] width 106 height 25
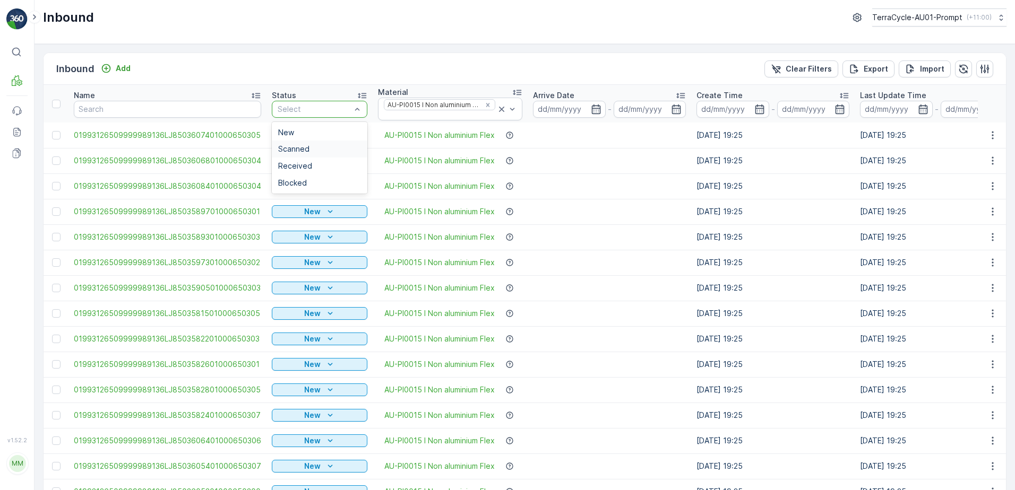
click at [298, 150] on span "Scanned" at bounding box center [293, 149] width 31 height 8
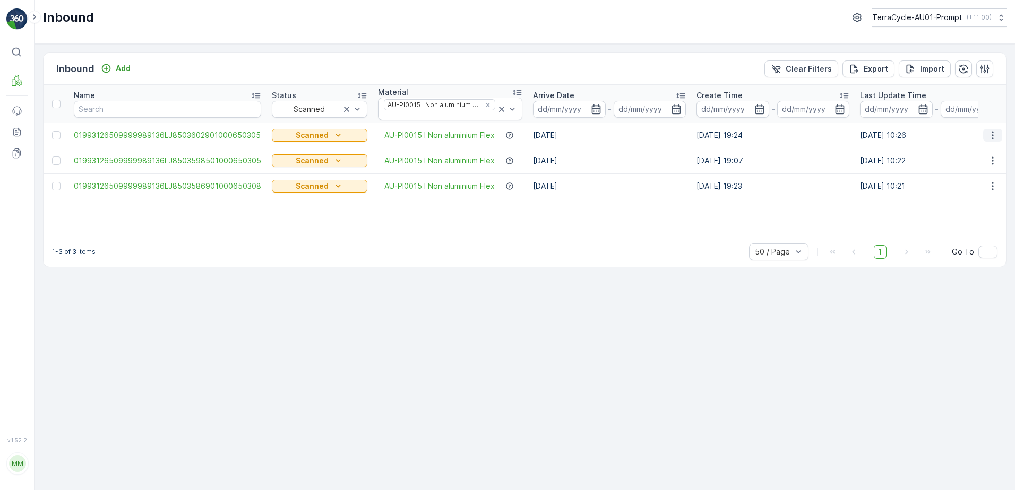
click at [993, 135] on icon "button" at bounding box center [992, 135] width 2 height 8
click at [970, 206] on div "Print QR" at bounding box center [973, 210] width 84 height 15
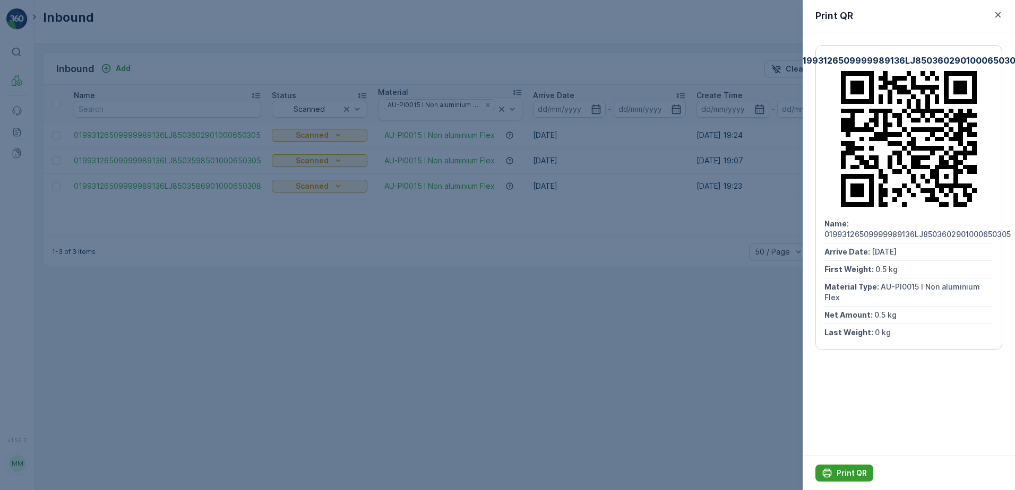
click at [858, 475] on p "Print QR" at bounding box center [851, 473] width 30 height 11
click at [998, 16] on icon "button" at bounding box center [997, 15] width 11 height 11
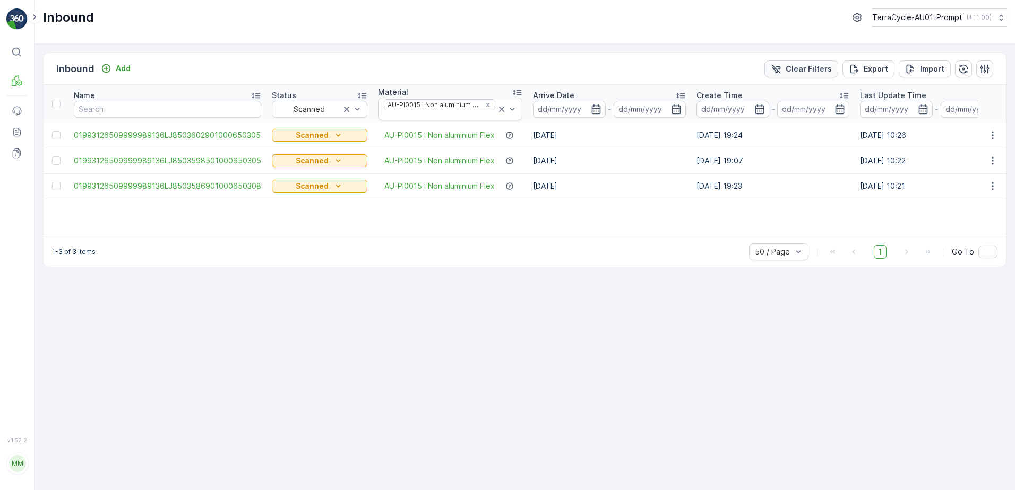
click at [802, 69] on p "Clear Filters" at bounding box center [808, 69] width 46 height 11
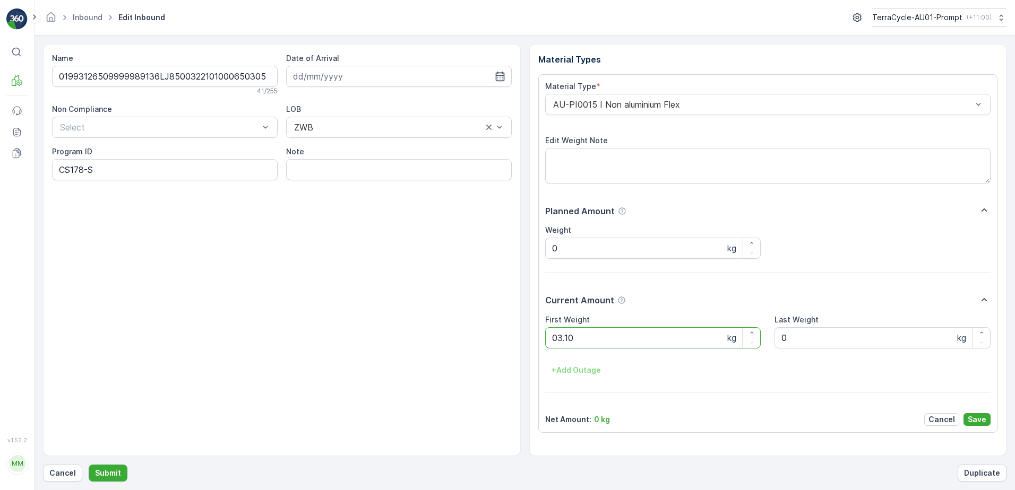
click at [89, 465] on button "Submit" at bounding box center [108, 473] width 39 height 17
click at [62, 471] on p "Cancel" at bounding box center [62, 473] width 27 height 11
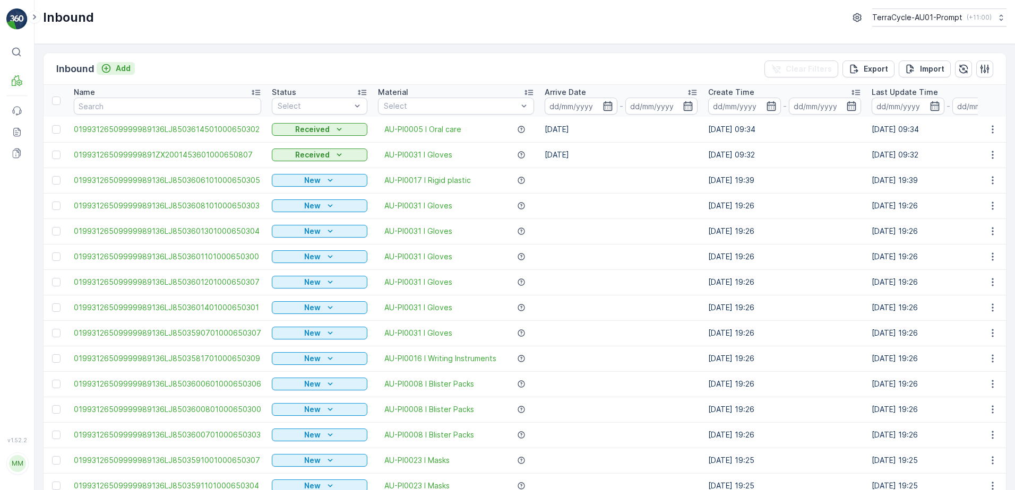
click at [116, 67] on p "Add" at bounding box center [123, 68] width 15 height 11
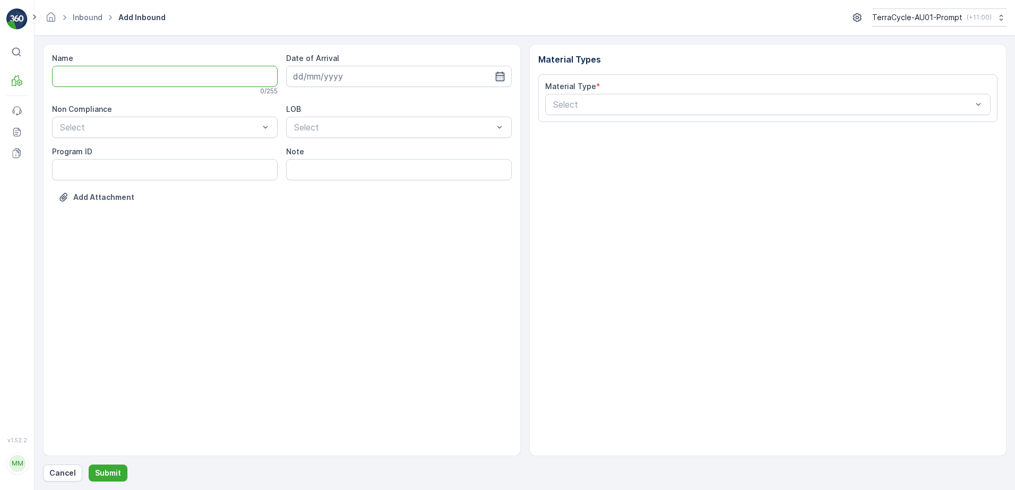
click at [113, 74] on input "Name" at bounding box center [165, 76] width 226 height 21
click at [89, 465] on button "Submit" at bounding box center [108, 473] width 39 height 17
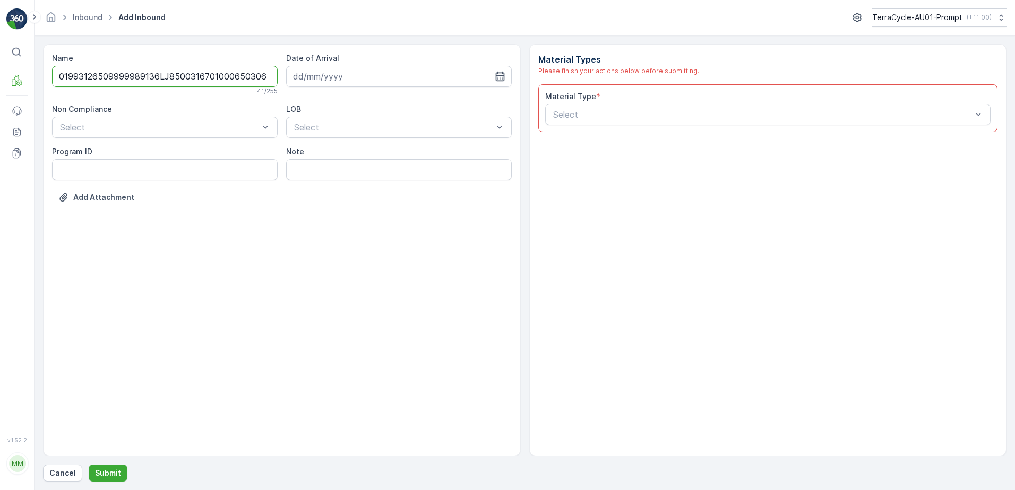
scroll to position [0, 1]
click at [256, 75] on input "01993126509999989136LJ8500316701000650306" at bounding box center [165, 76] width 226 height 21
type input "01993126509999989136LJ8500316701000650306A"
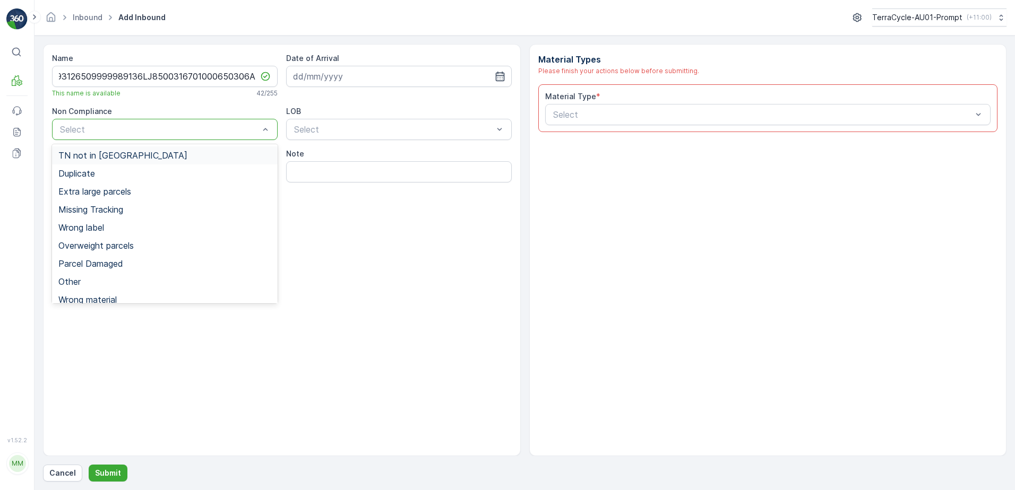
scroll to position [0, 0]
click at [114, 174] on div "Duplicate" at bounding box center [164, 174] width 213 height 10
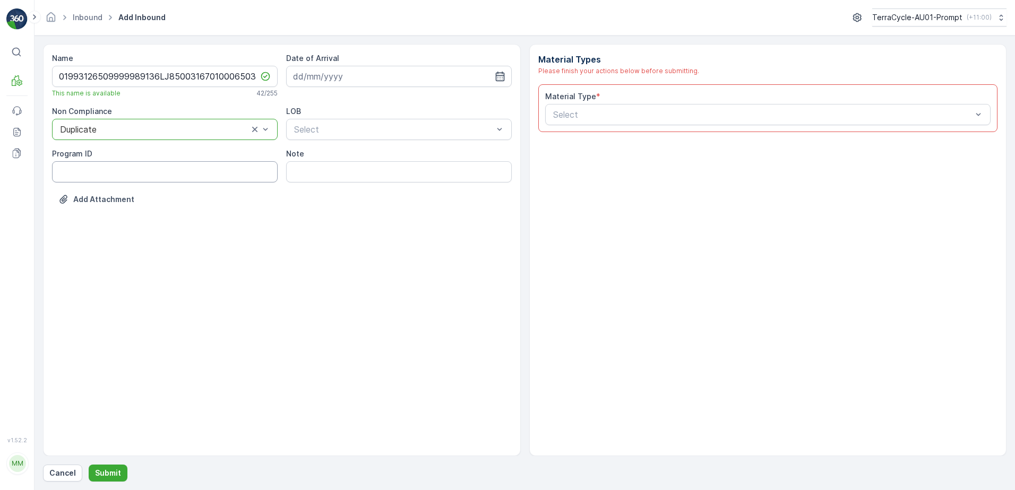
click at [82, 175] on ID "Program ID" at bounding box center [165, 171] width 226 height 21
type ID "2"
type ID "1219"
click at [365, 75] on input at bounding box center [399, 76] width 226 height 21
click at [342, 185] on div "14" at bounding box center [342, 186] width 17 height 17
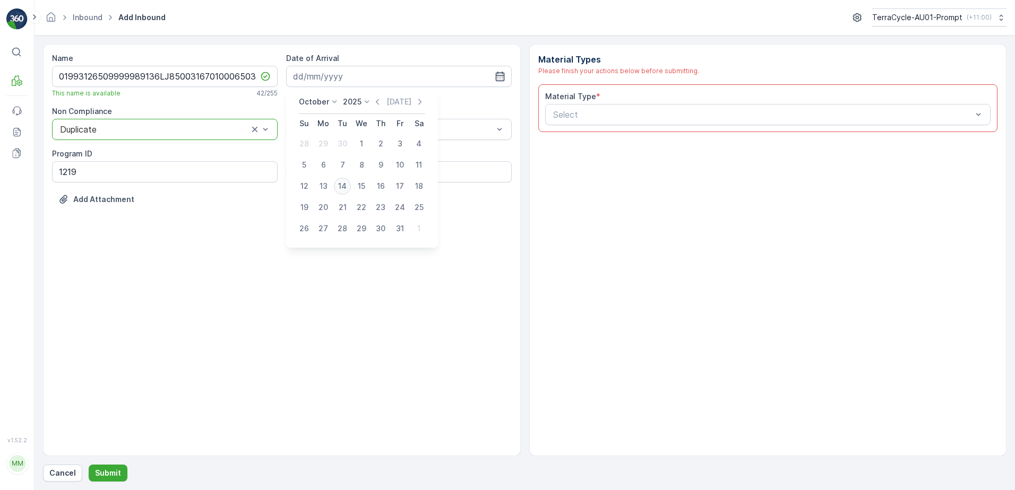
type input "[DATE]"
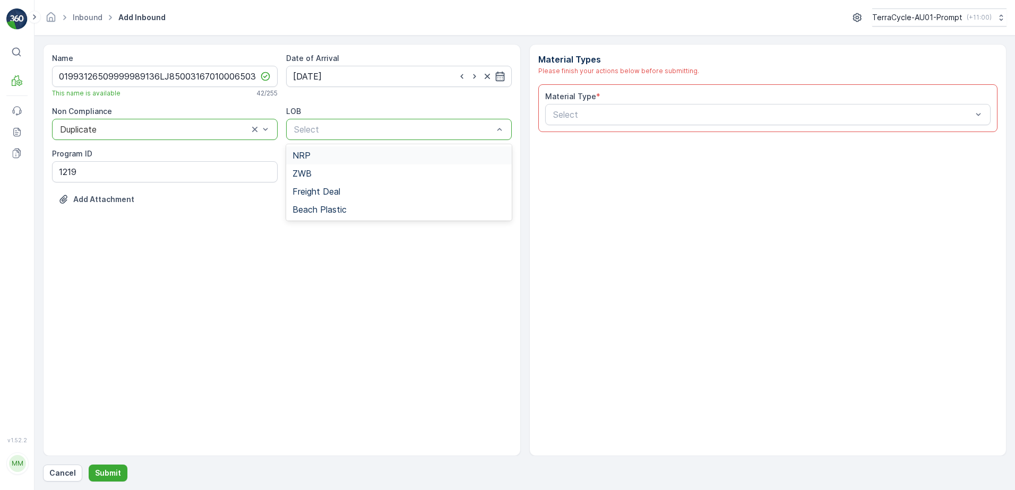
click at [350, 151] on div "NRP" at bounding box center [398, 156] width 213 height 10
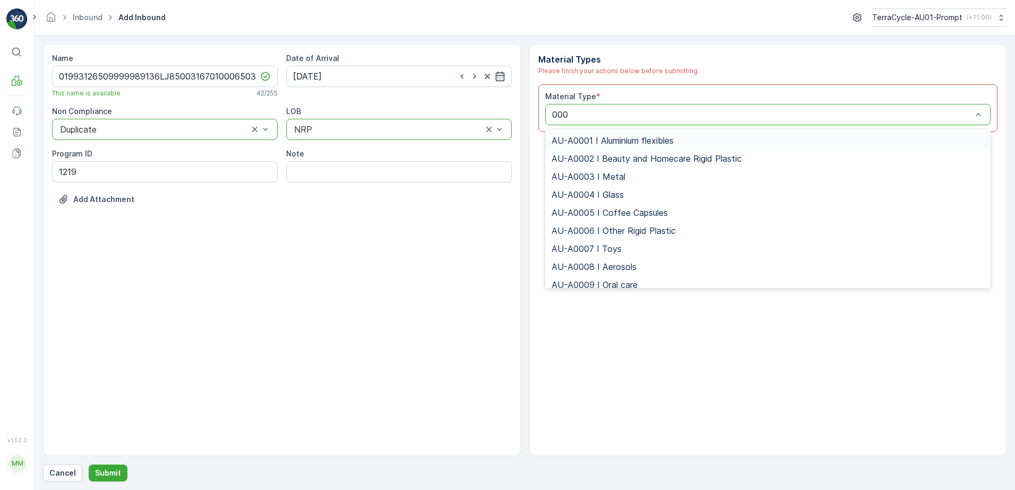
type input "0002"
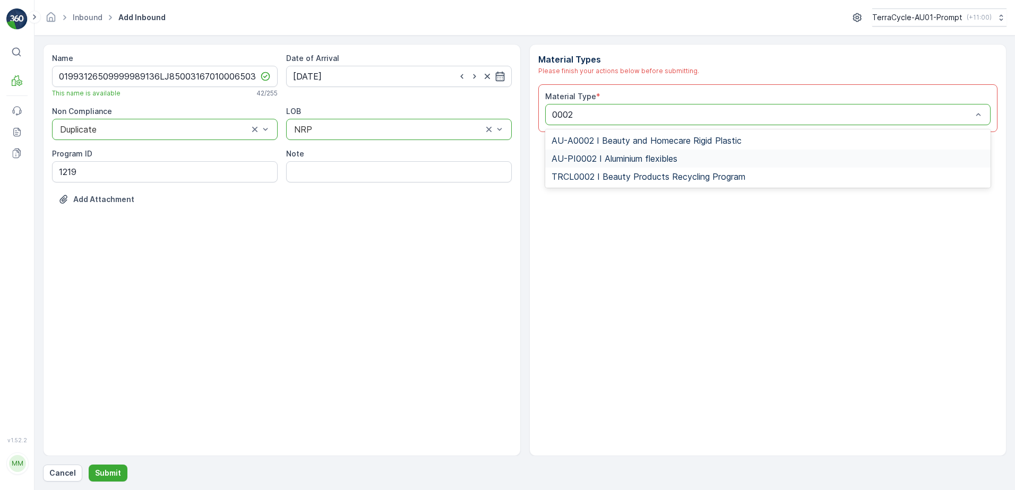
click at [615, 159] on span "AU-PI0002 I Aluminium flexibles" at bounding box center [614, 159] width 126 height 10
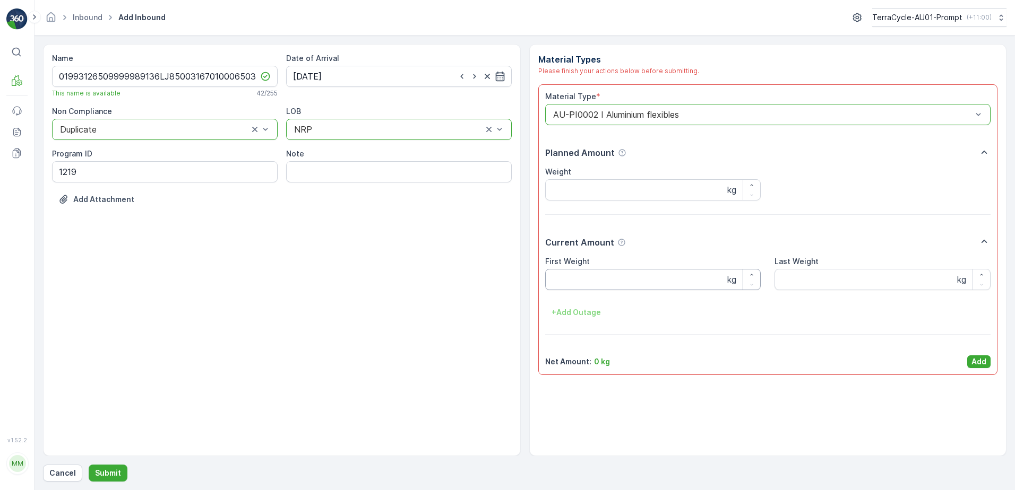
click at [575, 284] on Weight "First Weight" at bounding box center [653, 279] width 216 height 21
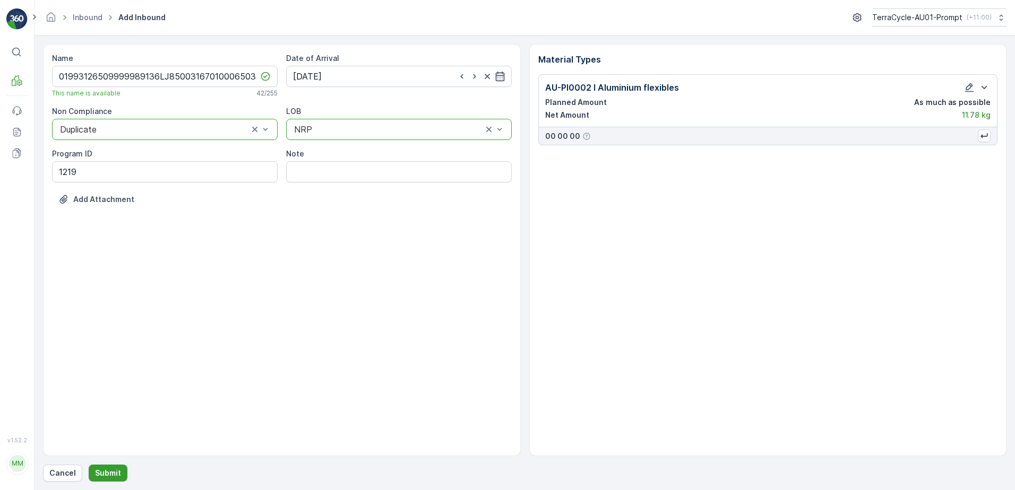
click at [91, 476] on button "Submit" at bounding box center [108, 473] width 39 height 17
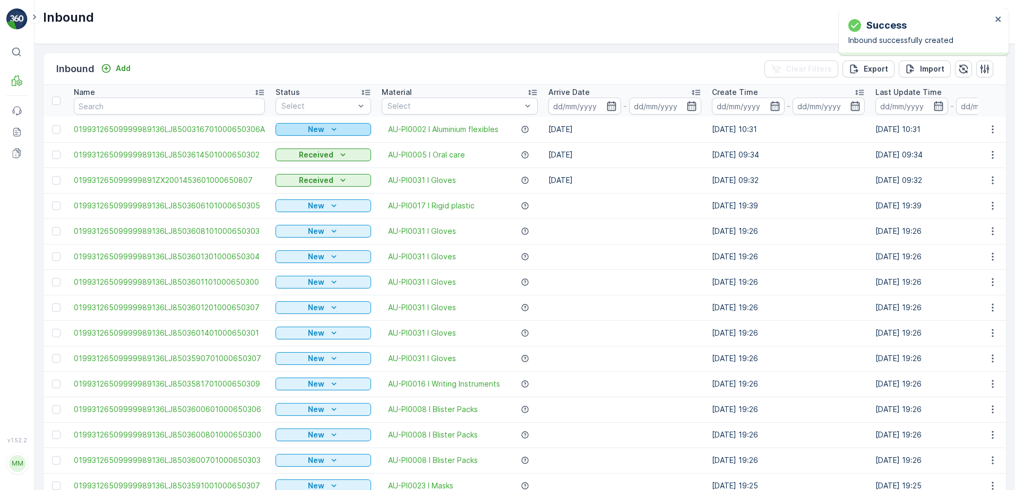
click at [322, 131] on div "New" at bounding box center [323, 129] width 87 height 11
click at [303, 162] on span "Scanned" at bounding box center [293, 160] width 31 height 11
click at [987, 132] on icon "button" at bounding box center [992, 129] width 11 height 11
click at [956, 204] on td "[DATE] 19:39" at bounding box center [951, 205] width 163 height 25
click at [992, 130] on icon "button" at bounding box center [992, 129] width 11 height 11
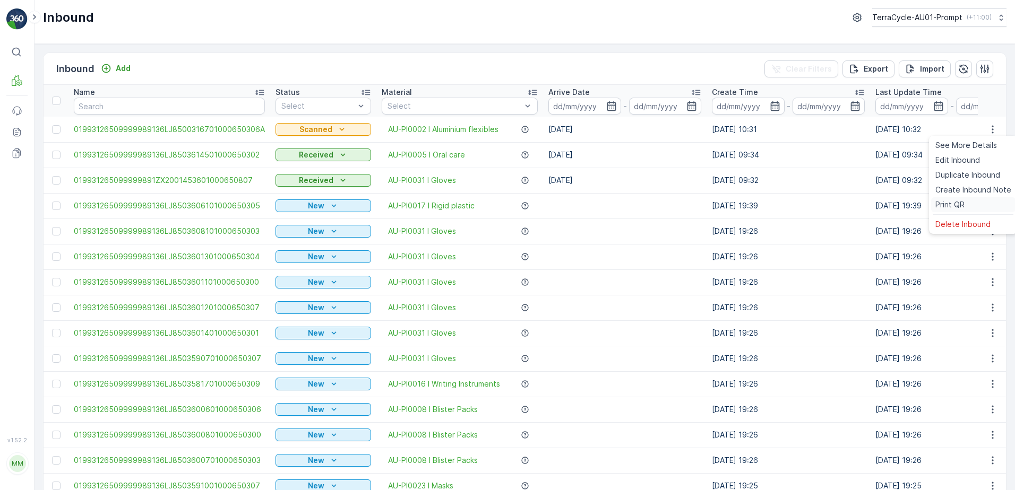
click at [953, 200] on span "Print QR" at bounding box center [949, 205] width 29 height 11
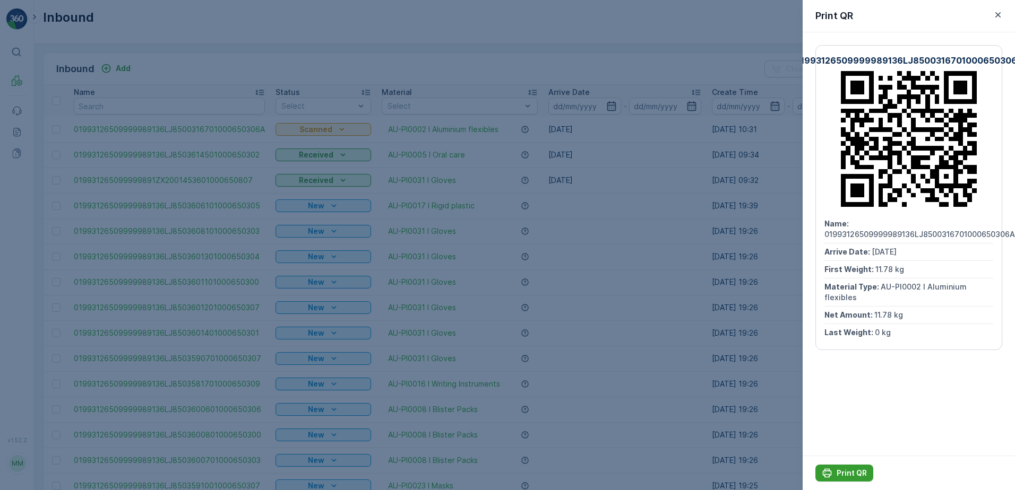
click at [853, 469] on p "Print QR" at bounding box center [851, 473] width 30 height 11
click at [1000, 17] on icon "button" at bounding box center [997, 15] width 11 height 11
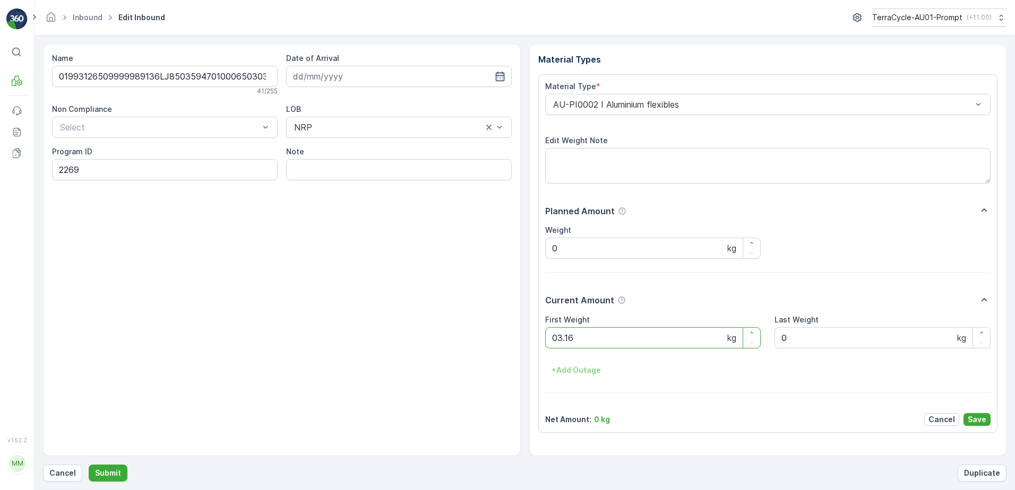
click at [89, 465] on button "Submit" at bounding box center [108, 473] width 39 height 17
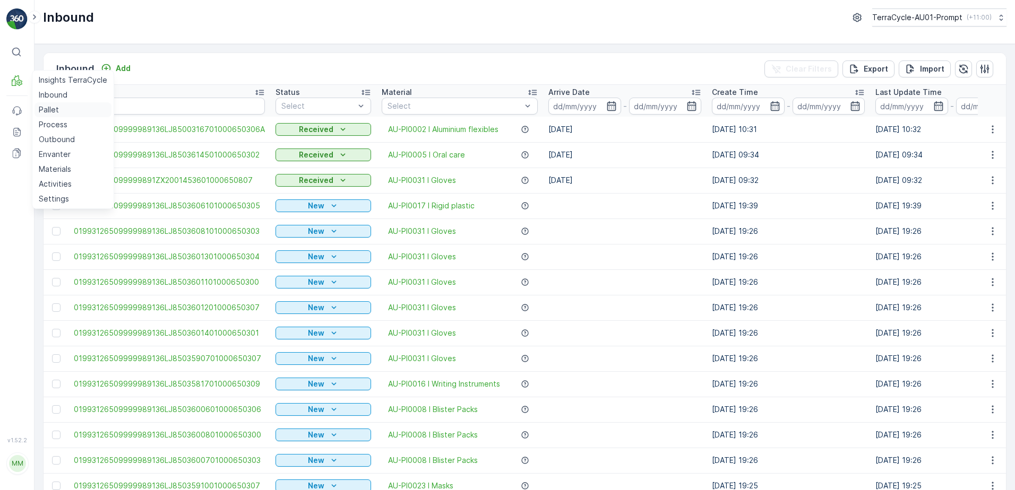
click at [54, 106] on p "Pallet" at bounding box center [49, 110] width 20 height 11
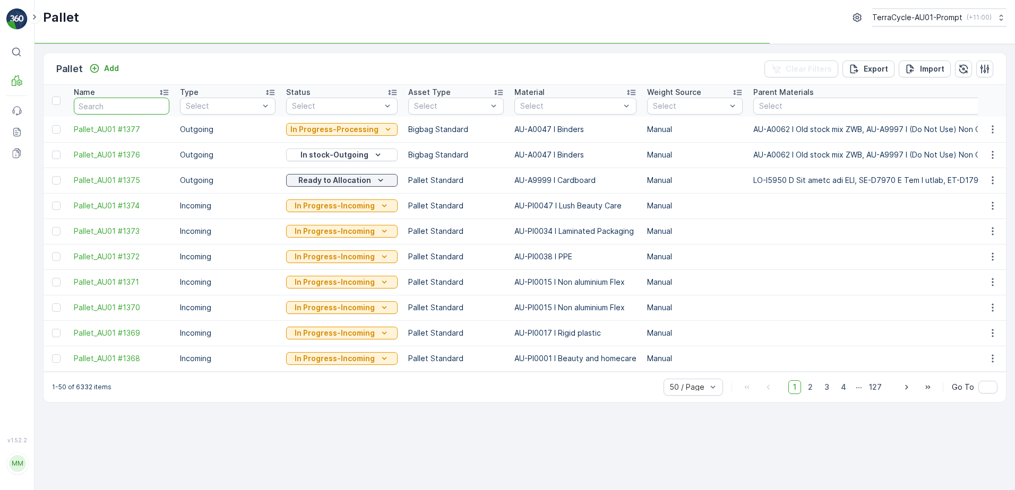
click at [115, 107] on input "text" at bounding box center [122, 106] width 96 height 17
paste input "22923"
type input "22923"
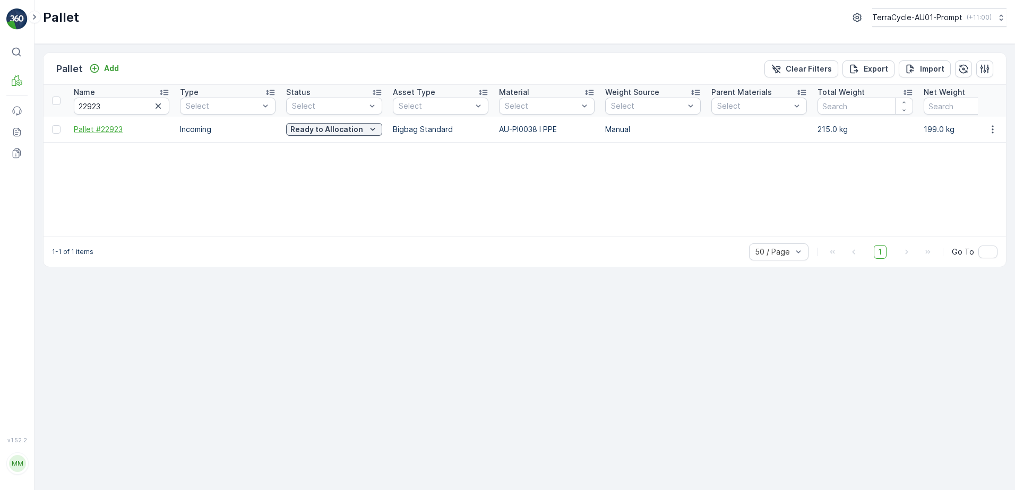
click at [107, 129] on span "Pallet #22923" at bounding box center [122, 129] width 96 height 11
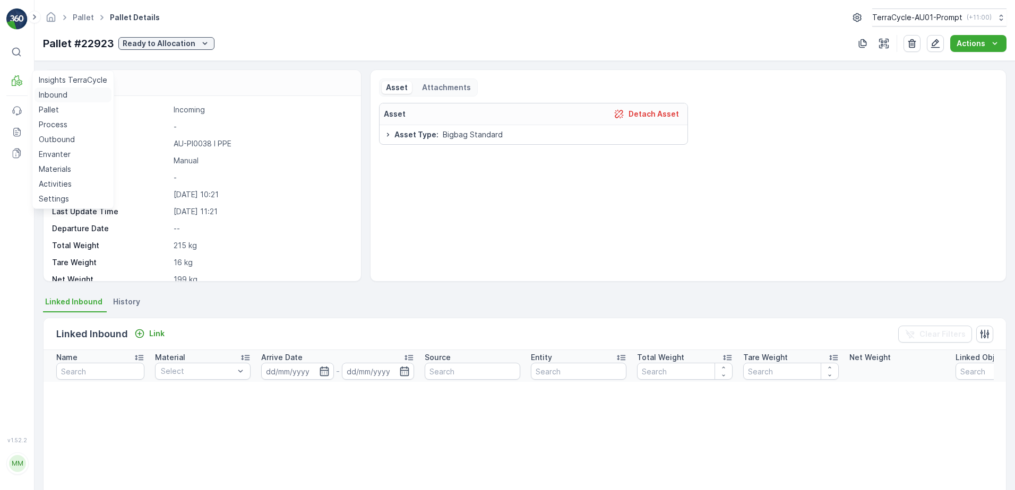
click at [46, 94] on p "Inbound" at bounding box center [53, 95] width 29 height 11
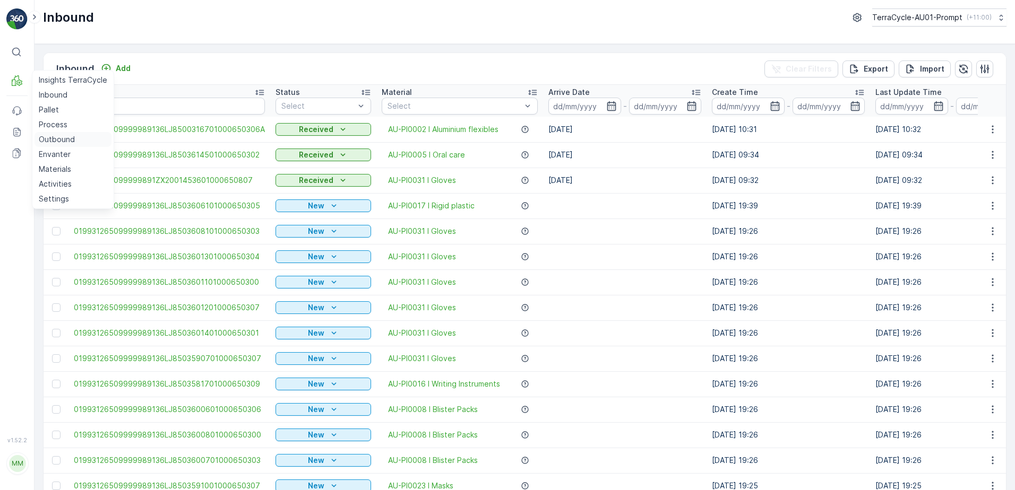
drag, startPoint x: 61, startPoint y: 137, endPoint x: 79, endPoint y: 137, distance: 18.0
click at [61, 137] on p "Outbound" at bounding box center [57, 139] width 36 height 11
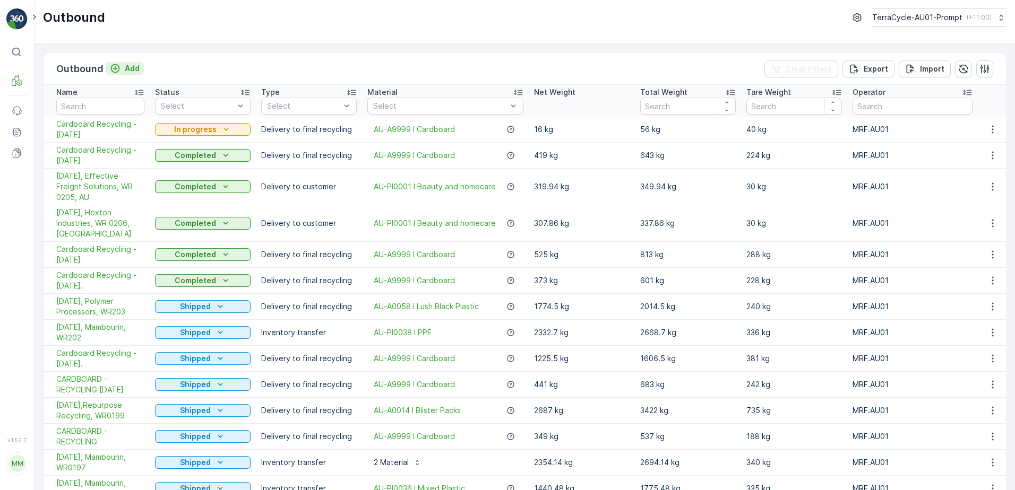
click at [131, 70] on p "Add" at bounding box center [132, 68] width 15 height 11
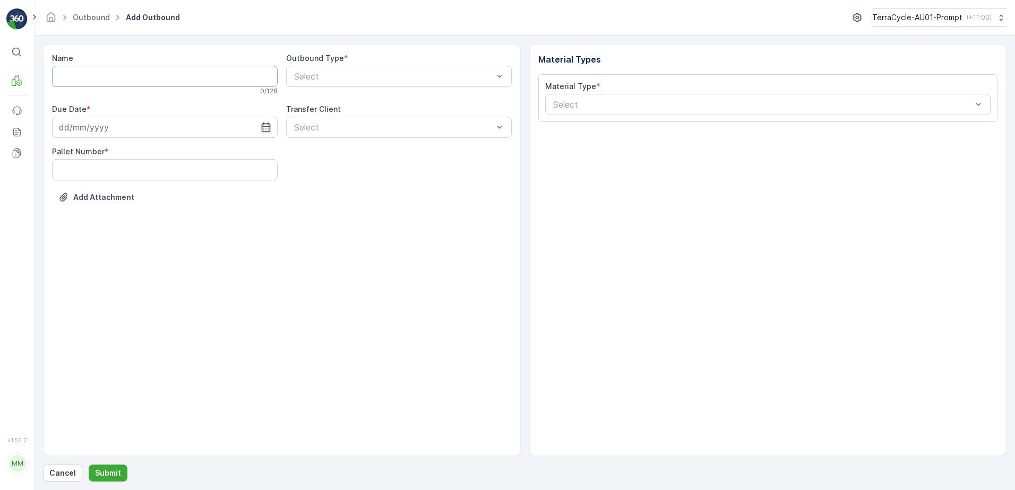
click at [69, 81] on input "Name" at bounding box center [165, 76] width 226 height 21
type input "[DATE] - Safety Equip - TCPI0038"
click at [114, 133] on input at bounding box center [165, 129] width 226 height 21
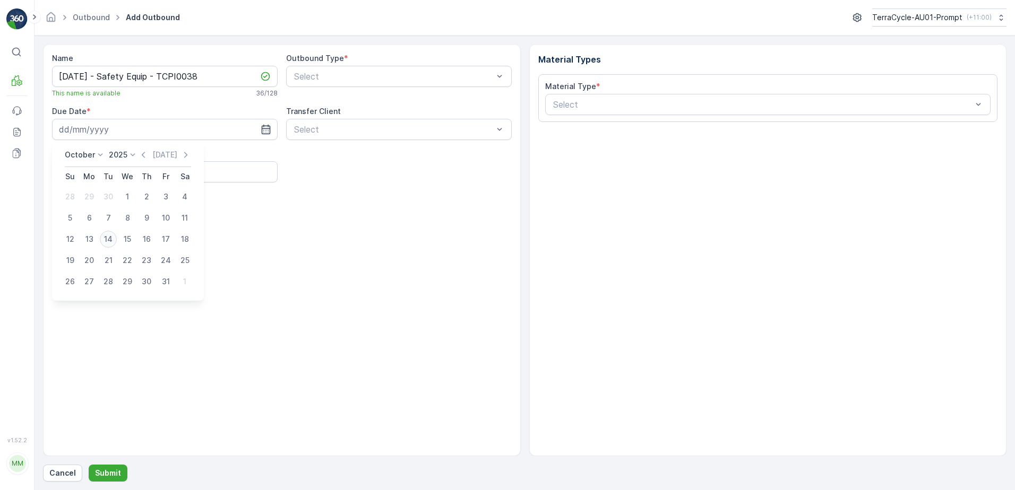
click at [111, 243] on div "14" at bounding box center [108, 239] width 17 height 17
click at [263, 129] on icon "button" at bounding box center [265, 130] width 9 height 10
click at [145, 237] on div "16" at bounding box center [146, 239] width 17 height 17
type input "[DATE]"
click at [64, 176] on Number "Pallet Number" at bounding box center [165, 171] width 226 height 21
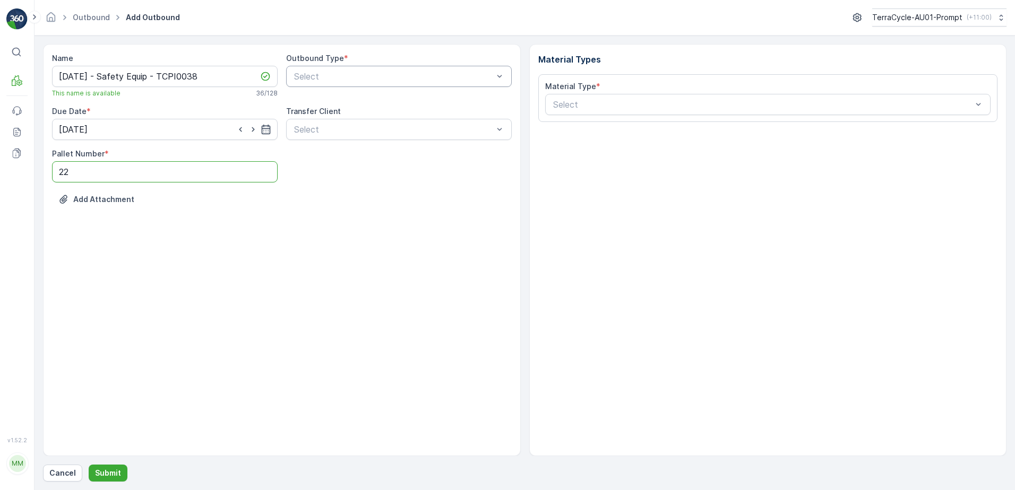
type Number "22"
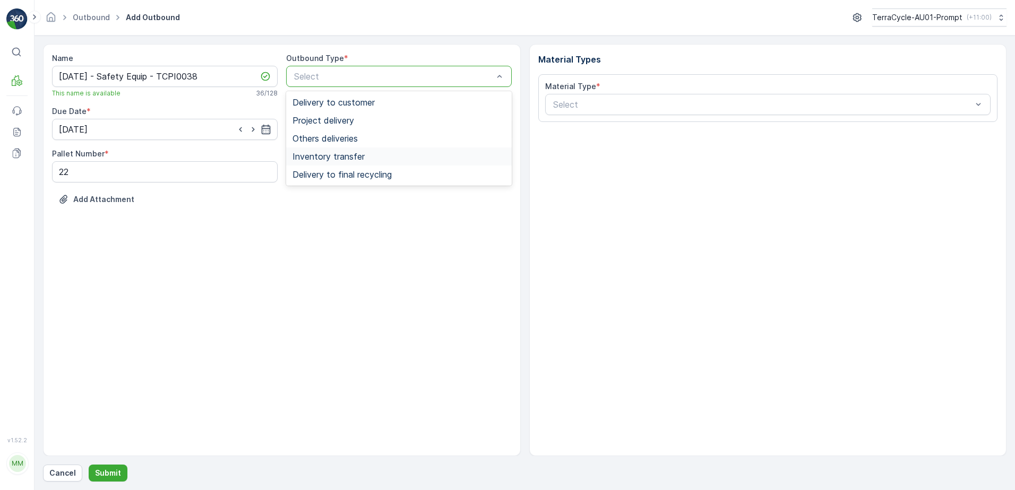
click at [357, 161] on span "Inventory transfer" at bounding box center [328, 157] width 72 height 10
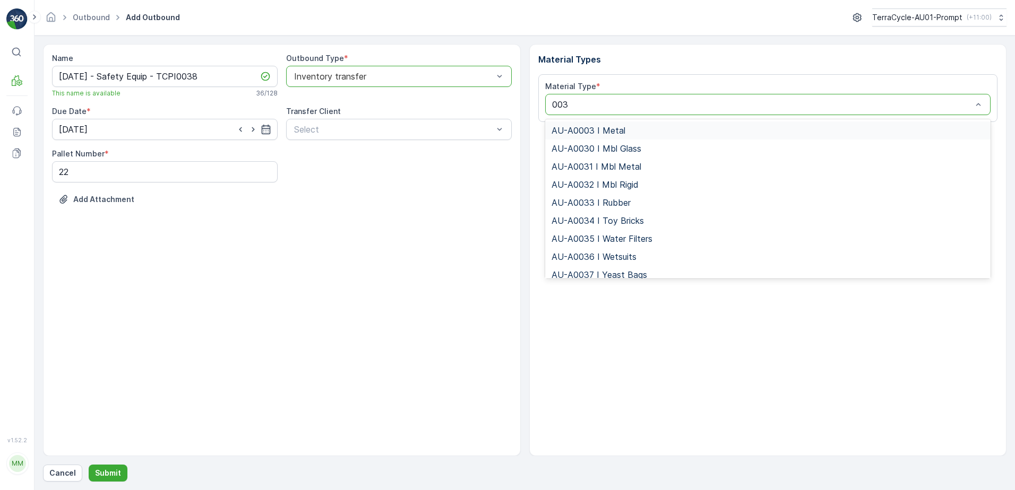
type input "0038"
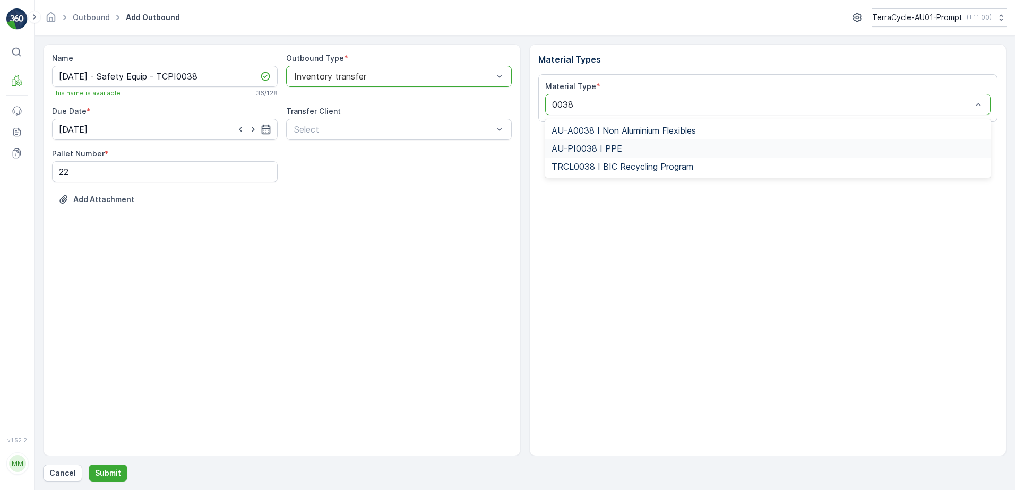
click at [597, 153] on span "AU-PI0038 I PPE" at bounding box center [586, 149] width 71 height 10
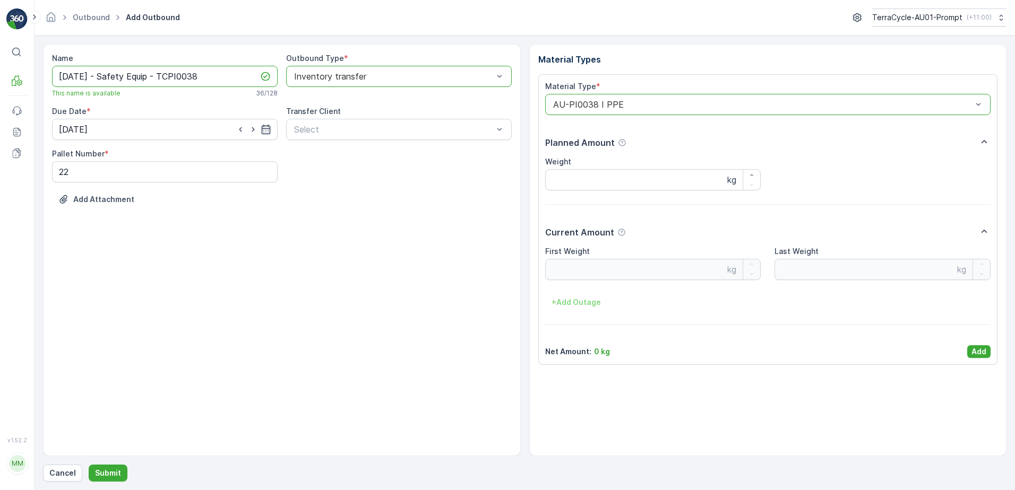
click at [163, 77] on input "[DATE] - Safety Equip - TCPI0038" at bounding box center [165, 76] width 226 height 21
click at [113, 77] on input "[DATE] - Safety Equip - TCPI0038" at bounding box center [165, 76] width 226 height 21
type input "[DATE] - PPE-Safety Equip - TCPI0038"
click at [978, 351] on p "Add" at bounding box center [978, 352] width 15 height 11
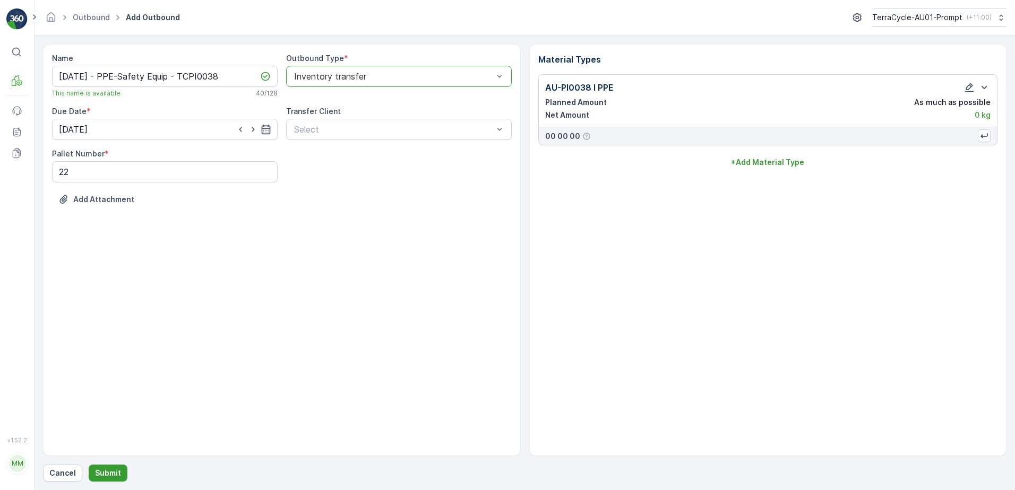
click at [114, 473] on p "Submit" at bounding box center [108, 473] width 26 height 11
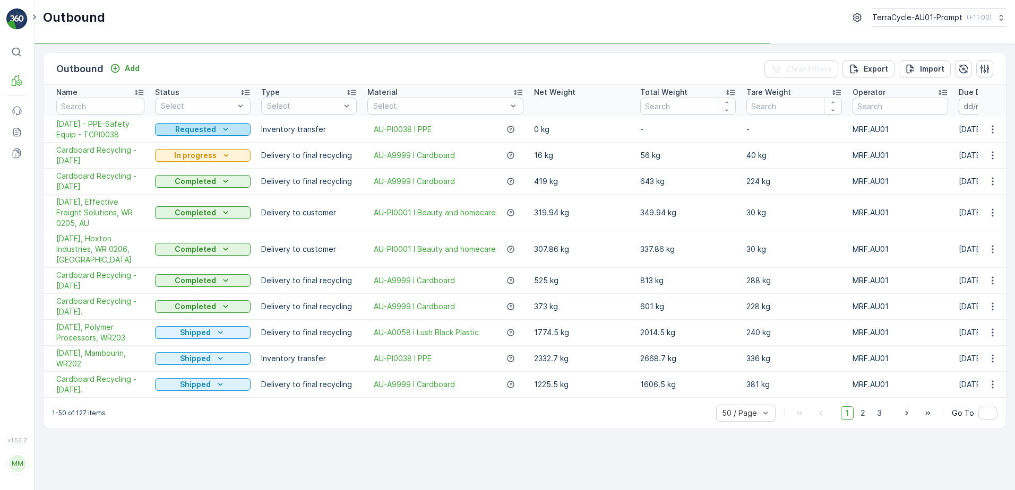
click at [220, 129] on icon "Requested" at bounding box center [225, 129] width 11 height 11
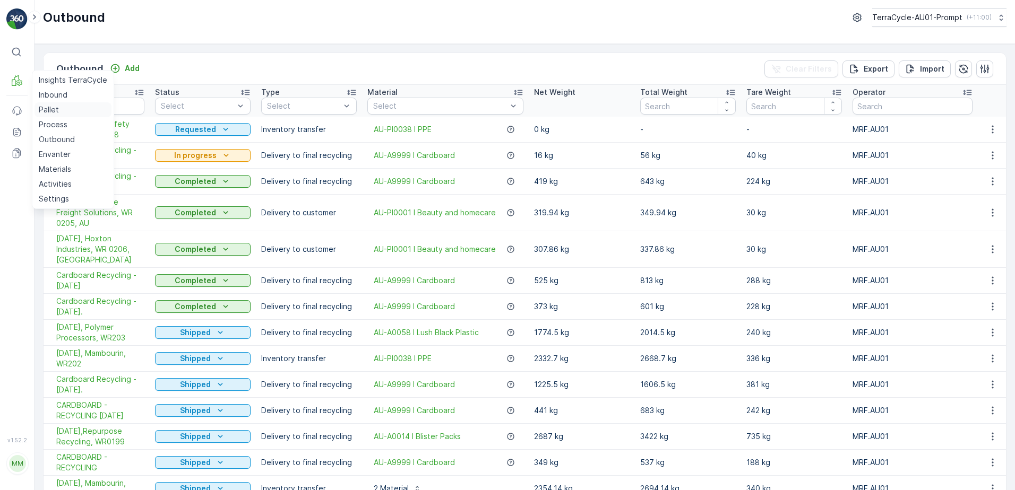
click at [49, 110] on p "Pallet" at bounding box center [49, 110] width 20 height 11
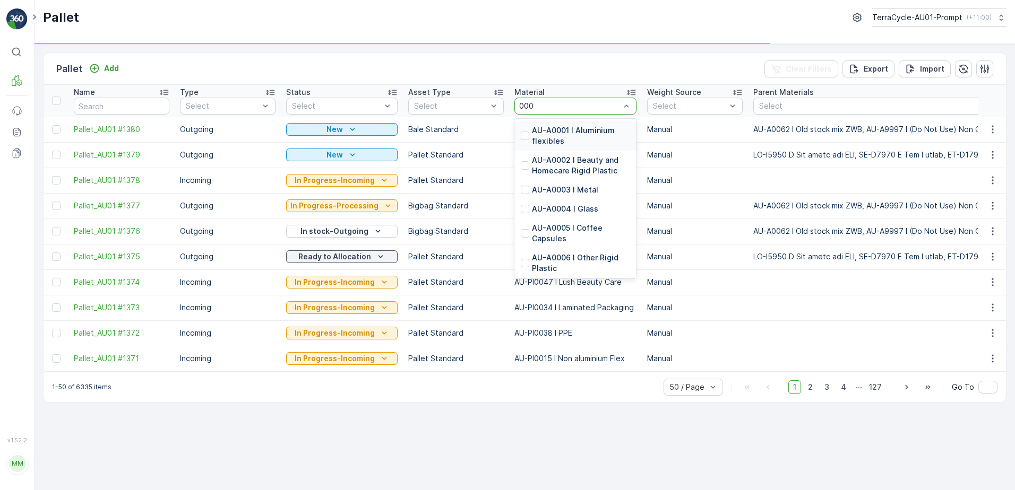
type input "0001"
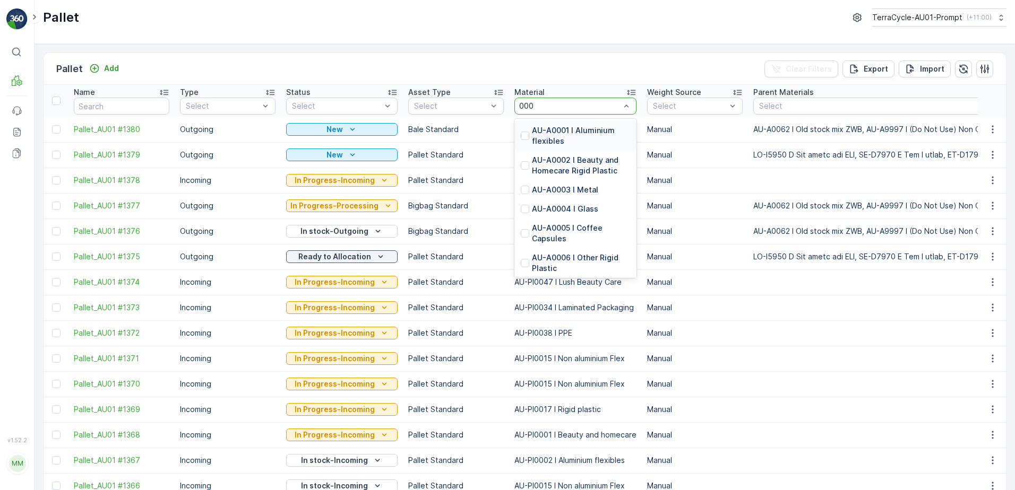
type input "0001"
click at [564, 136] on p "AU-A0001 I Aluminium flexibles" at bounding box center [581, 135] width 98 height 21
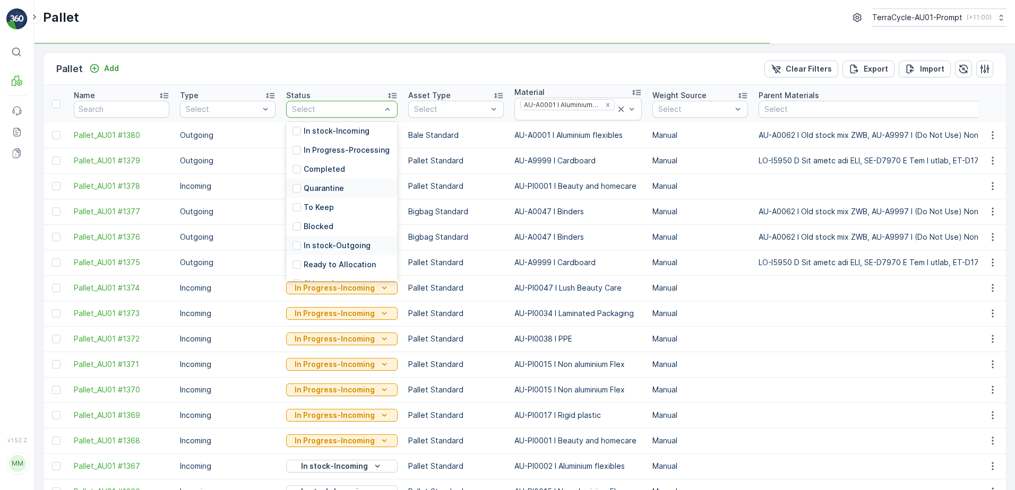
scroll to position [104, 0]
click at [319, 249] on p "Open" at bounding box center [314, 250] width 20 height 11
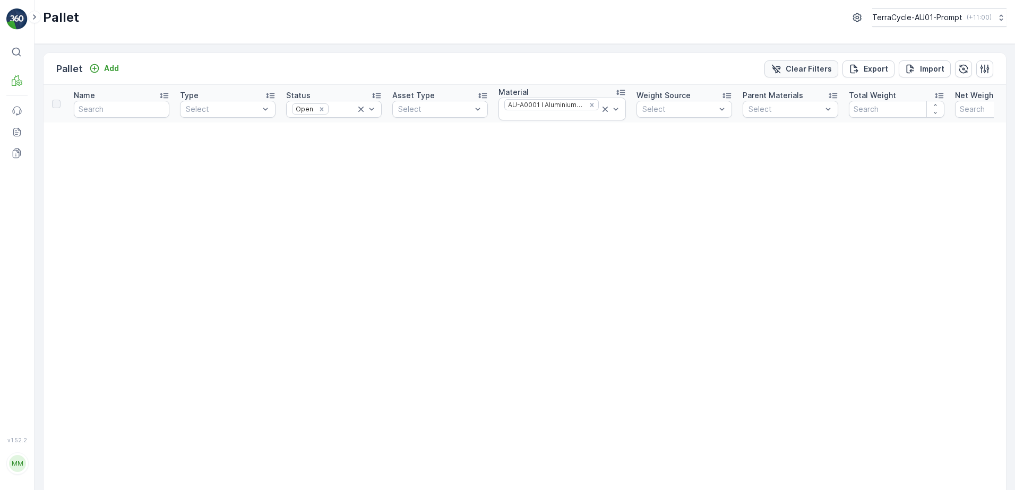
click at [809, 67] on p "Clear Filters" at bounding box center [808, 69] width 46 height 11
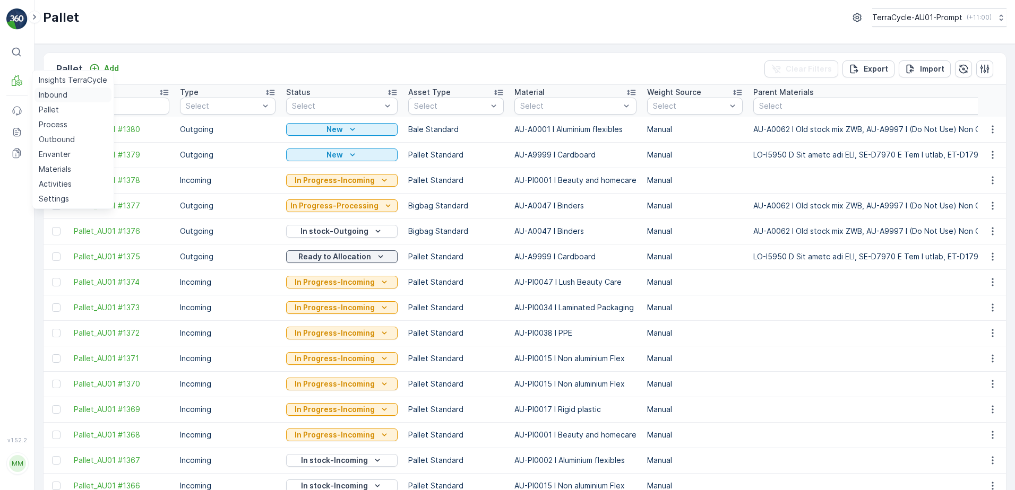
click at [53, 98] on p "Inbound" at bounding box center [53, 95] width 29 height 11
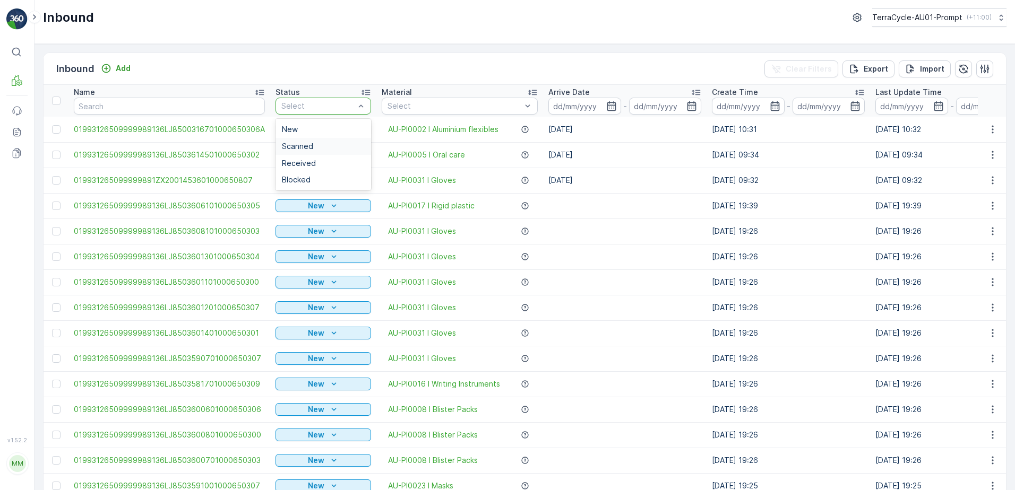
click at [305, 146] on span "Scanned" at bounding box center [297, 146] width 31 height 8
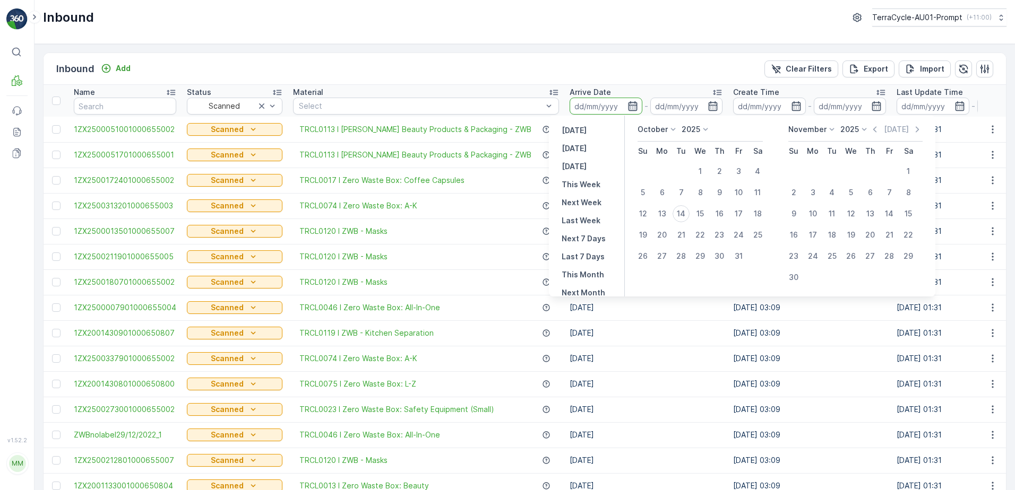
click at [627, 109] on icon "button" at bounding box center [632, 106] width 11 height 11
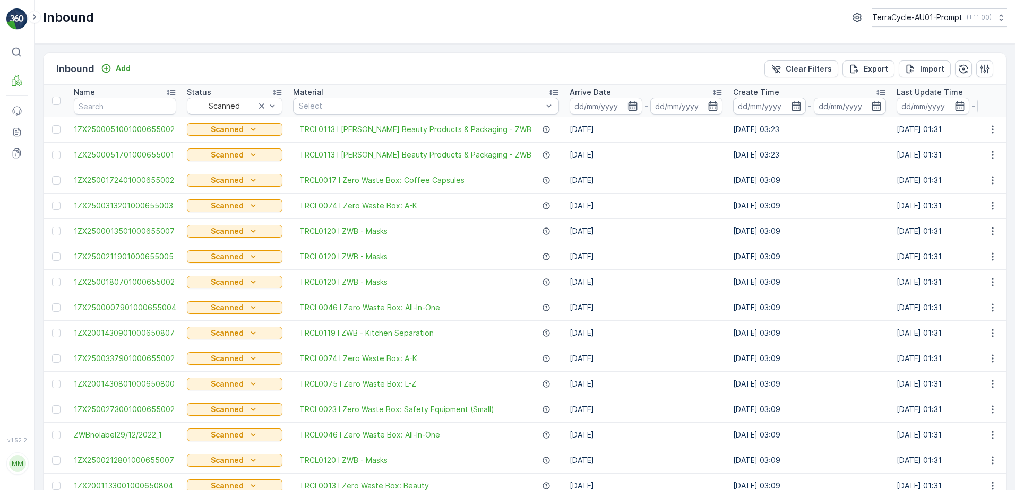
click at [627, 109] on icon "button" at bounding box center [632, 106] width 11 height 11
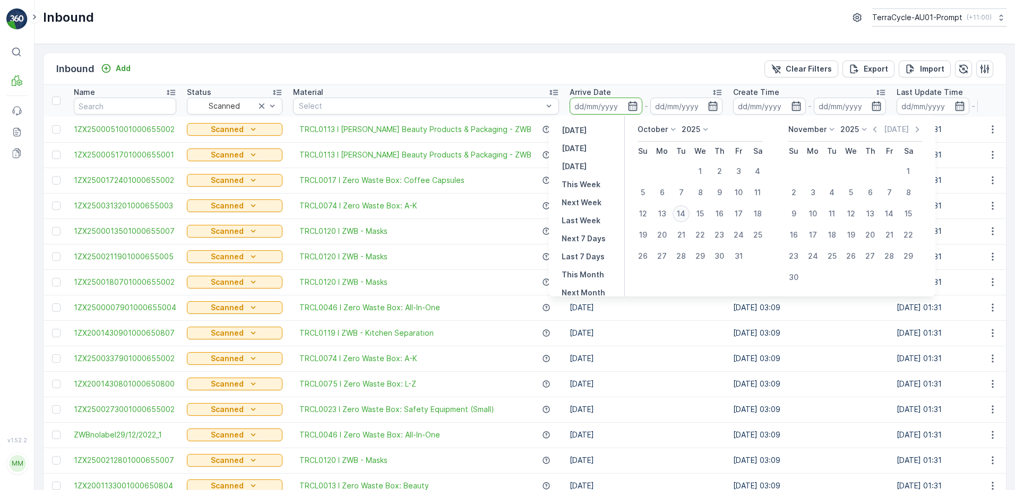
click at [683, 209] on div "14" at bounding box center [680, 213] width 17 height 17
type input "[DATE]"
click at [683, 209] on div "14" at bounding box center [680, 213] width 17 height 17
type input "[DATE]"
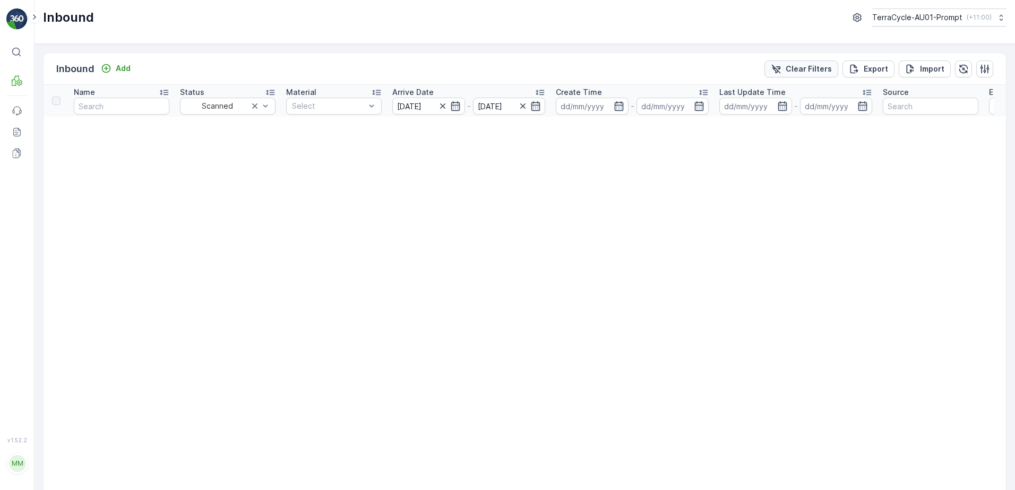
click at [802, 66] on p "Clear Filters" at bounding box center [808, 69] width 46 height 11
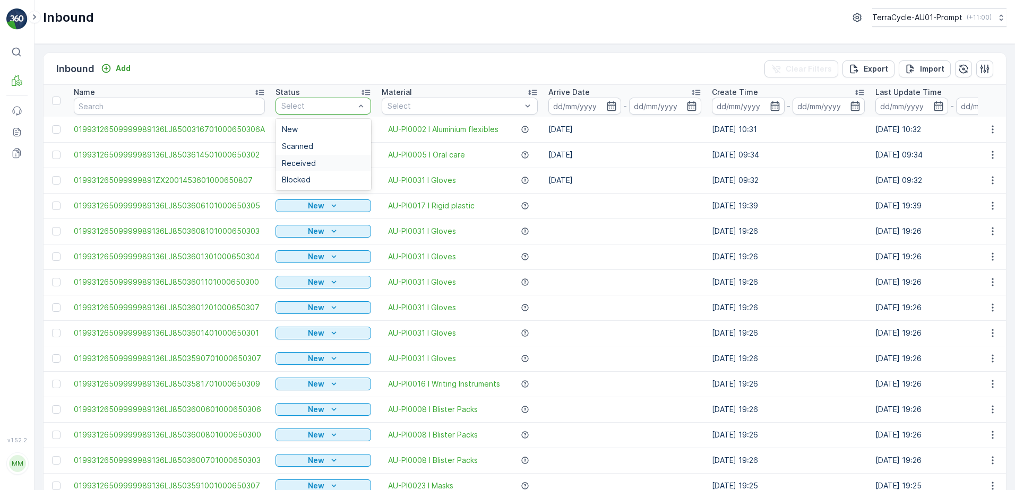
click at [306, 161] on span "Received" at bounding box center [299, 163] width 34 height 8
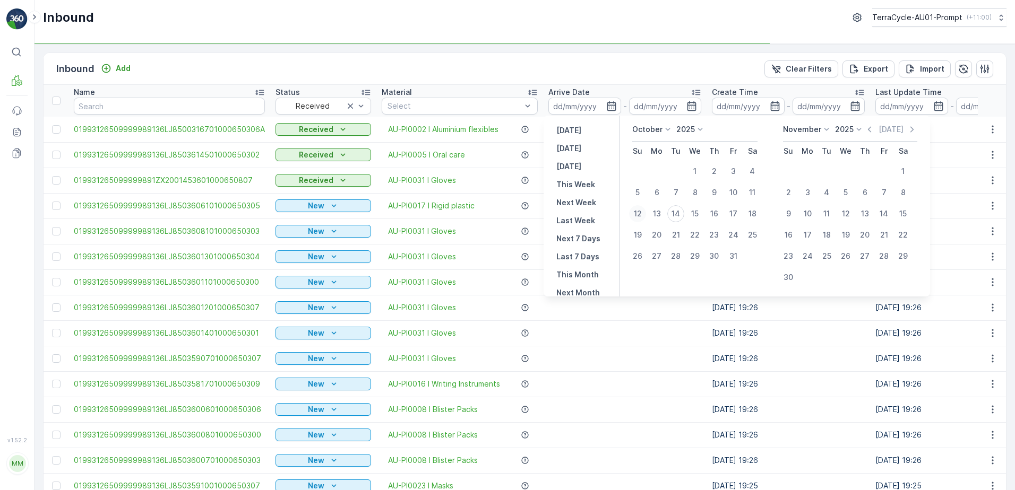
click at [638, 215] on div "12" at bounding box center [637, 213] width 17 height 17
type input "[DATE]"
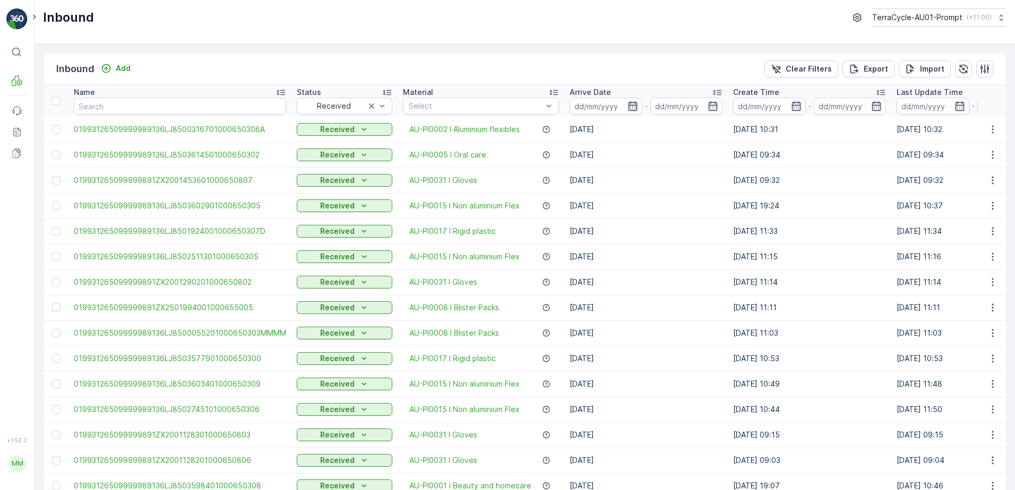
click at [627, 107] on icon "button" at bounding box center [632, 106] width 11 height 11
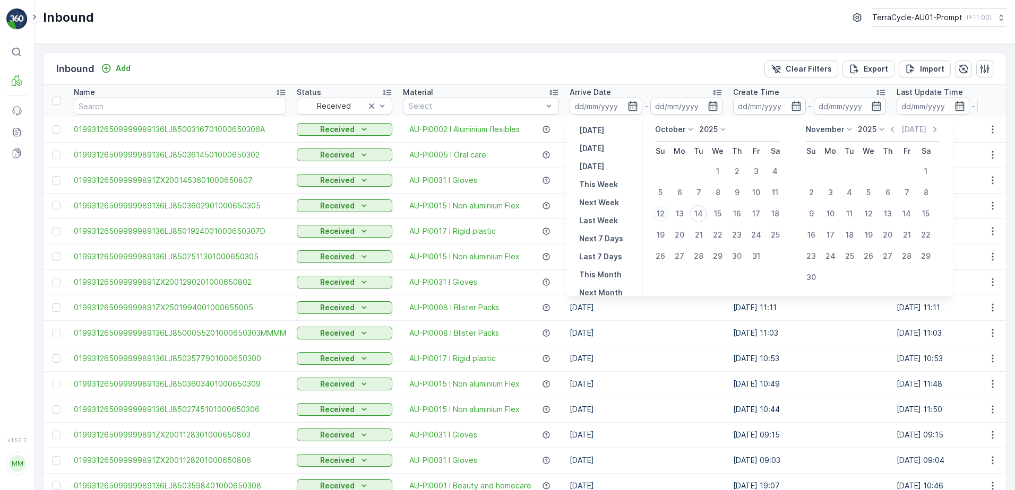
click at [663, 216] on div "12" at bounding box center [660, 213] width 17 height 17
type input "[DATE]"
click at [628, 108] on icon "button" at bounding box center [632, 106] width 11 height 11
type input "[DATE]"
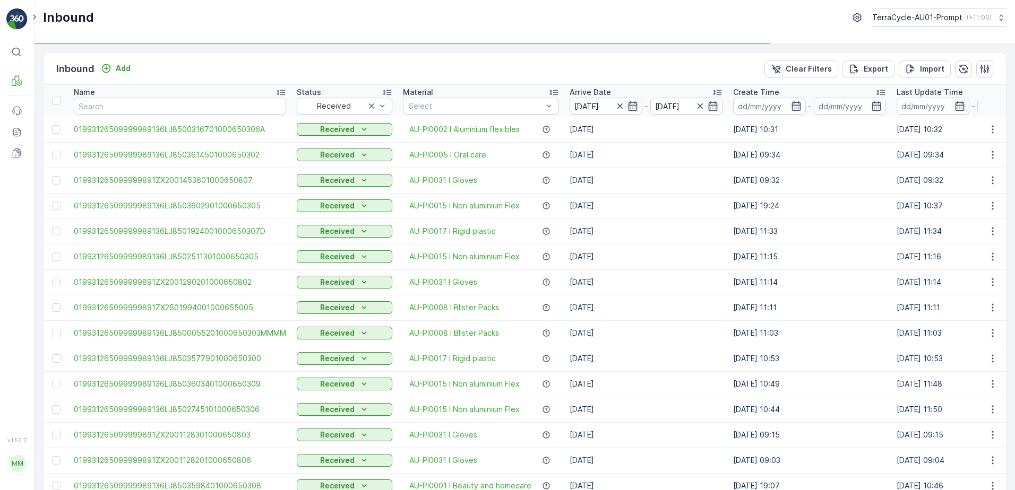
click at [708, 108] on icon "button" at bounding box center [712, 106] width 11 height 11
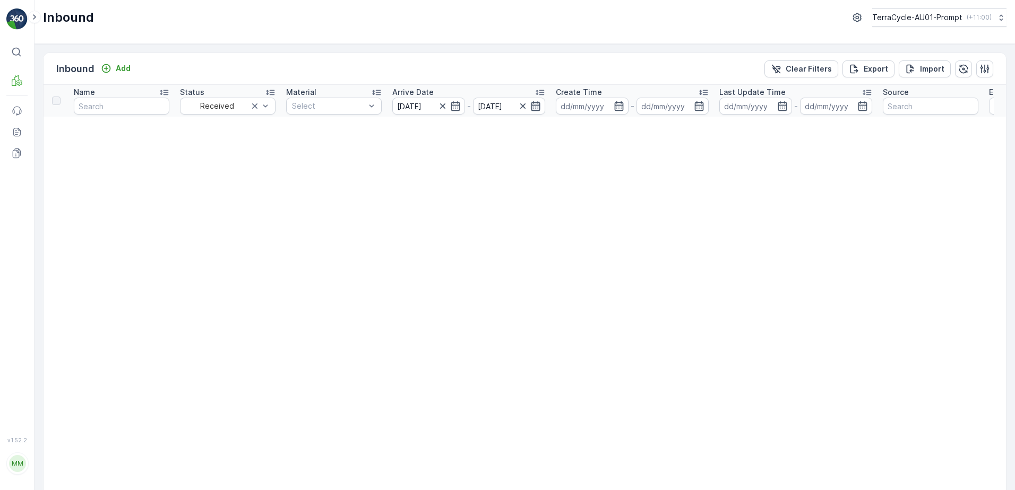
click at [540, 109] on icon "button" at bounding box center [535, 106] width 9 height 10
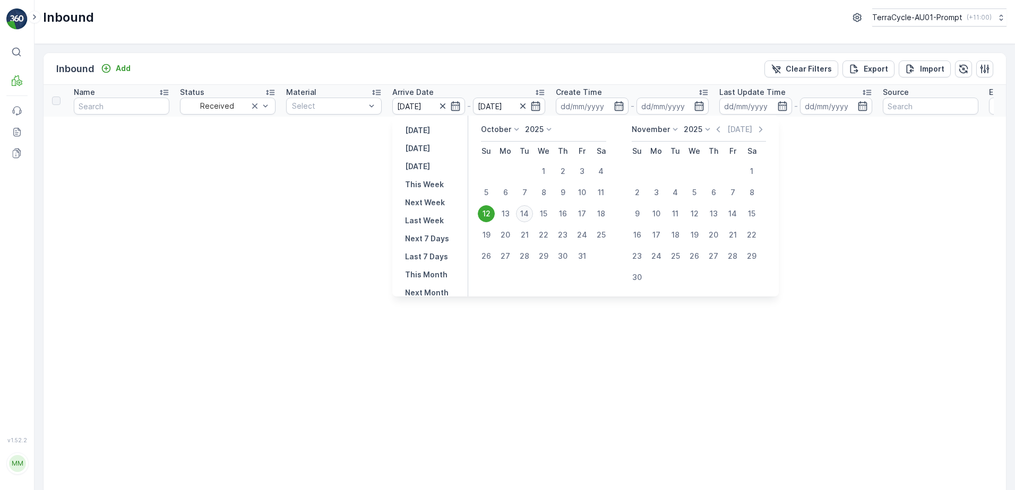
click at [524, 211] on div "14" at bounding box center [524, 213] width 17 height 17
type input "[DATE]"
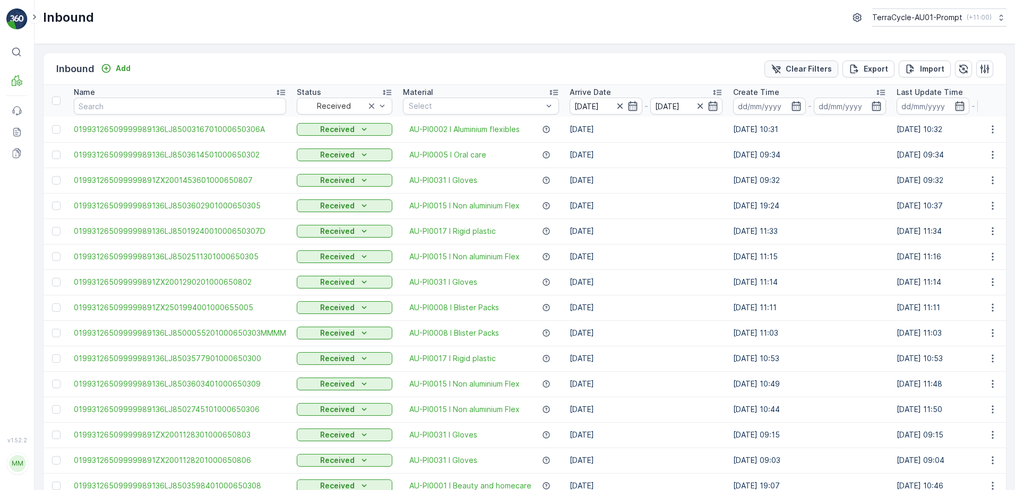
click at [797, 69] on p "Clear Filters" at bounding box center [808, 69] width 46 height 11
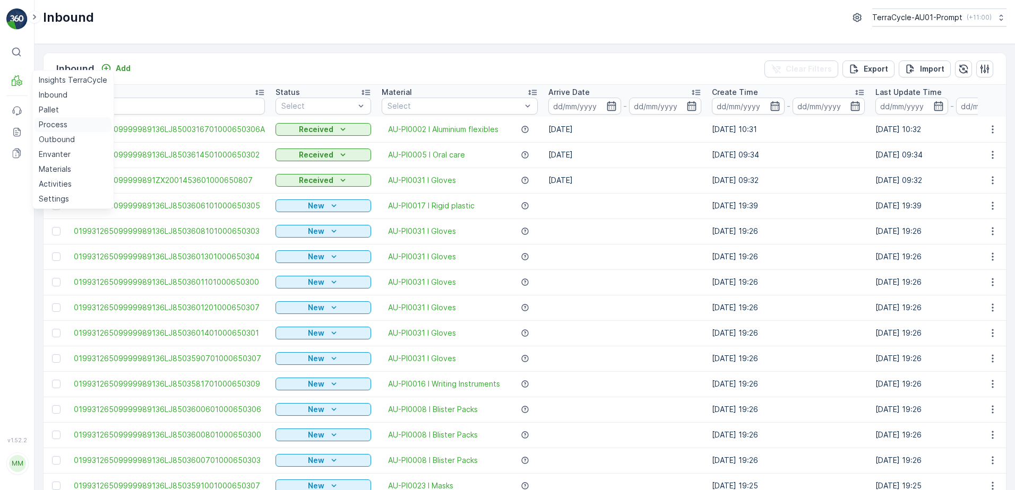
drag, startPoint x: 62, startPoint y: 138, endPoint x: 91, endPoint y: 132, distance: 30.4
click at [62, 138] on p "Outbound" at bounding box center [57, 139] width 36 height 11
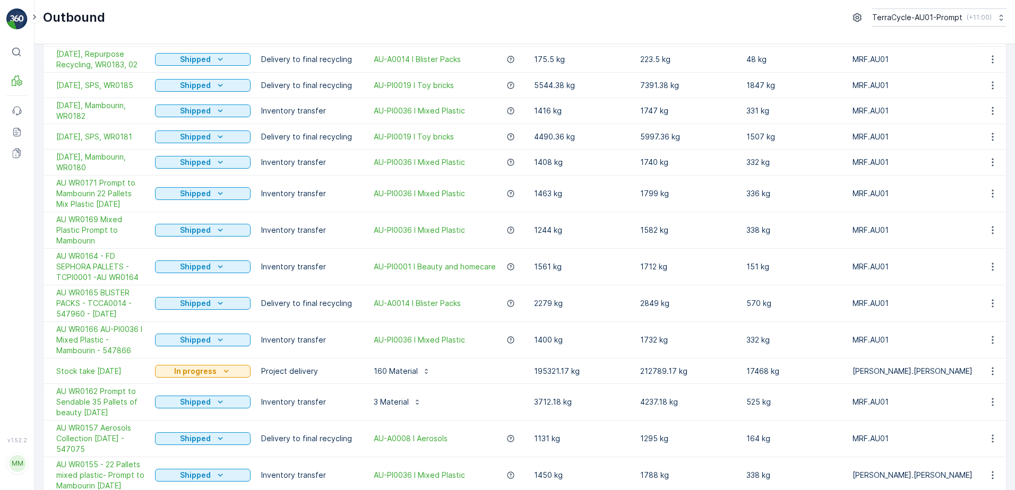
scroll to position [743, 0]
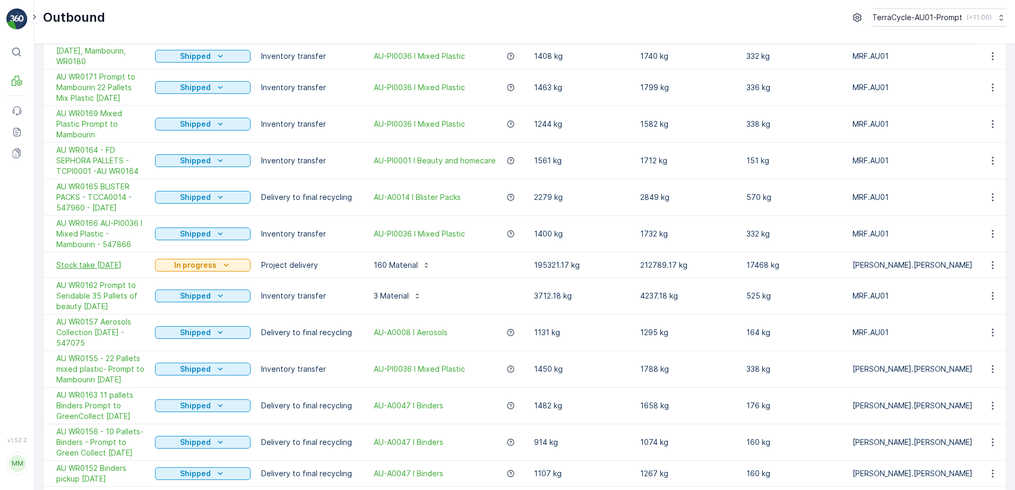
click at [84, 260] on span "Stock take [DATE]" at bounding box center [100, 265] width 88 height 11
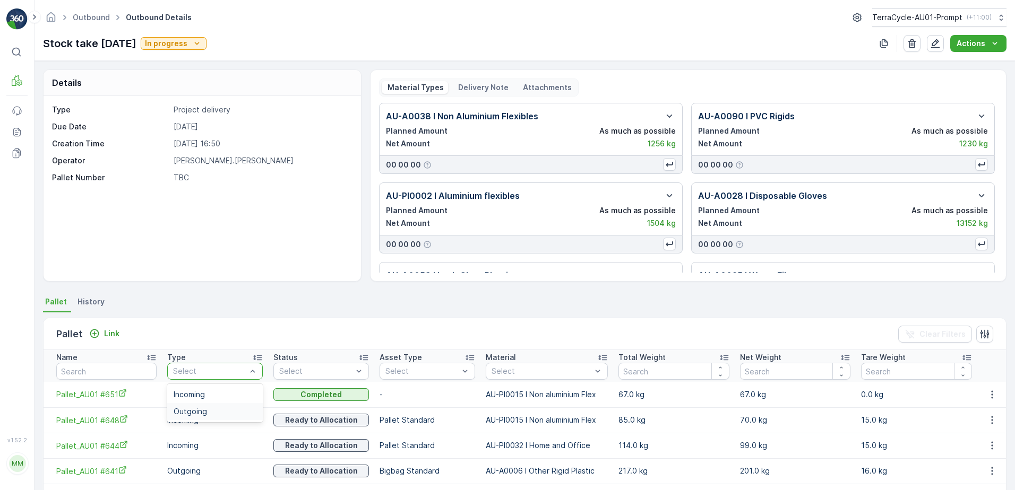
click at [211, 413] on div "Outgoing" at bounding box center [215, 412] width 83 height 8
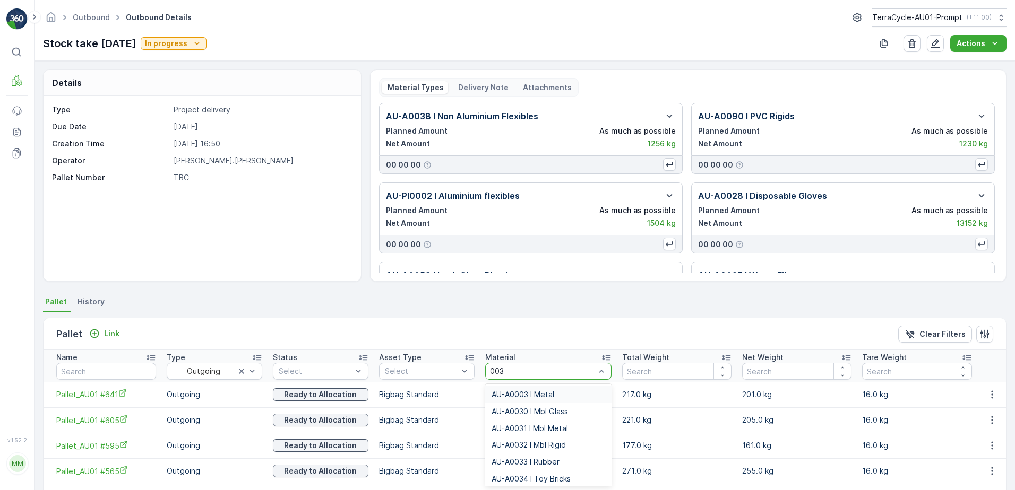
type input "0038"
click at [520, 412] on span "AU-PI0038 I PPE" at bounding box center [520, 412] width 58 height 8
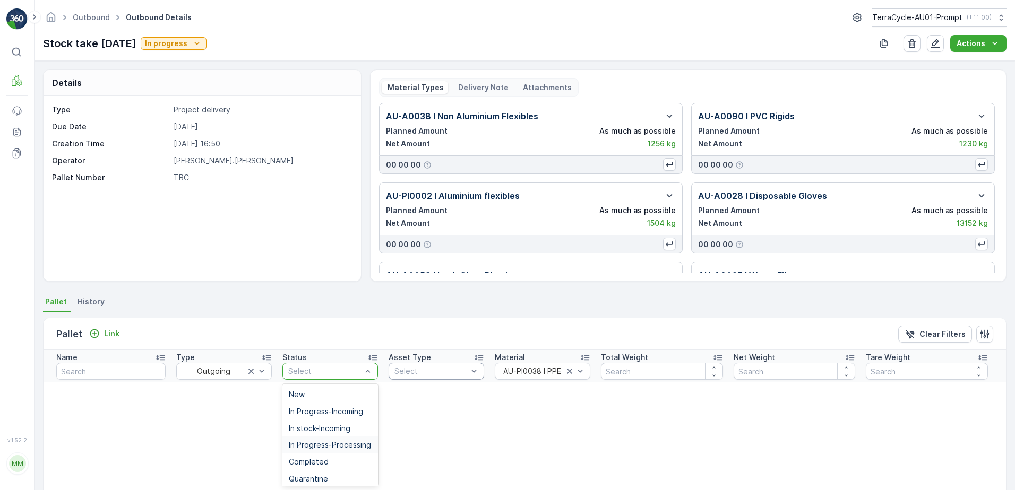
scroll to position [122, 0]
click at [322, 425] on span "Ready to Allocation" at bounding box center [324, 425] width 70 height 8
click at [925, 330] on p "Clear Filters" at bounding box center [942, 334] width 46 height 11
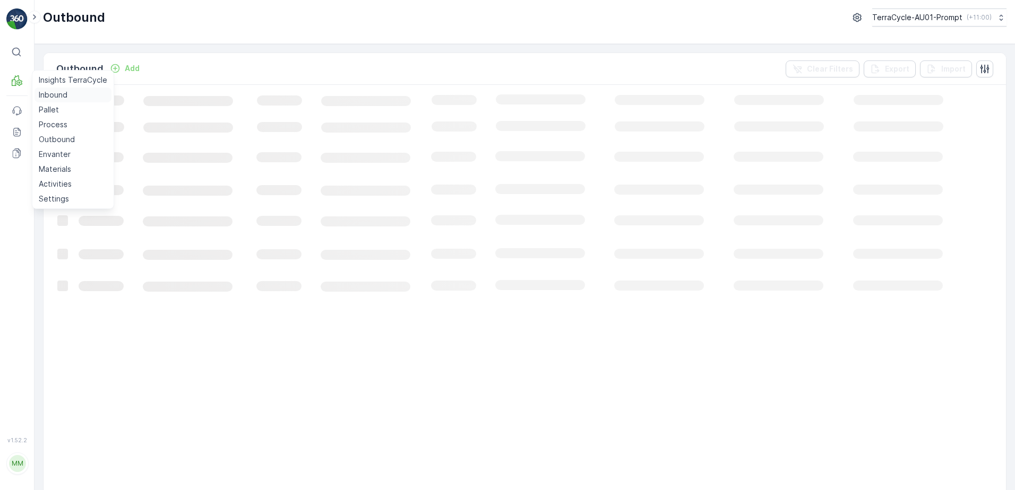
click at [51, 96] on p "Inbound" at bounding box center [53, 95] width 29 height 11
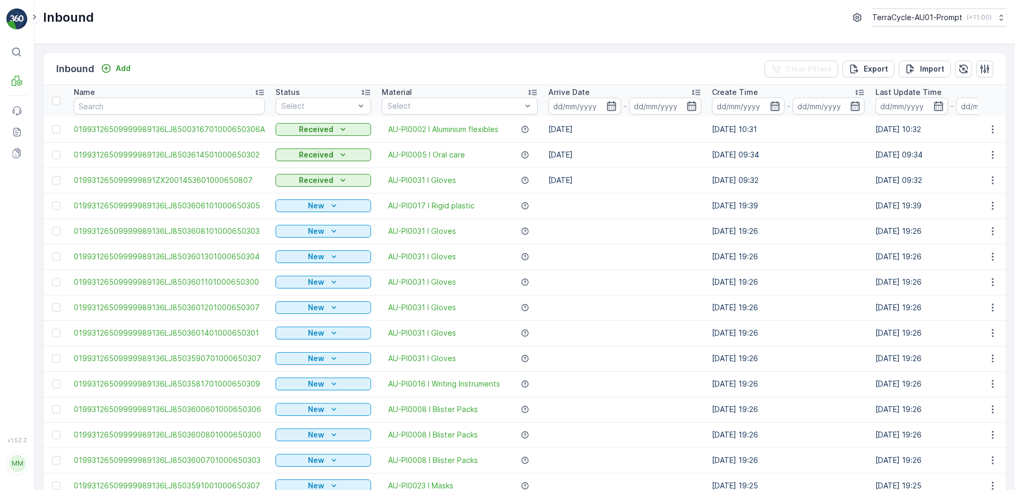
drag, startPoint x: 996, startPoint y: 0, endPoint x: 623, endPoint y: 214, distance: 430.1
click at [623, 214] on td at bounding box center [624, 205] width 163 height 25
